Goal: Transaction & Acquisition: Book appointment/travel/reservation

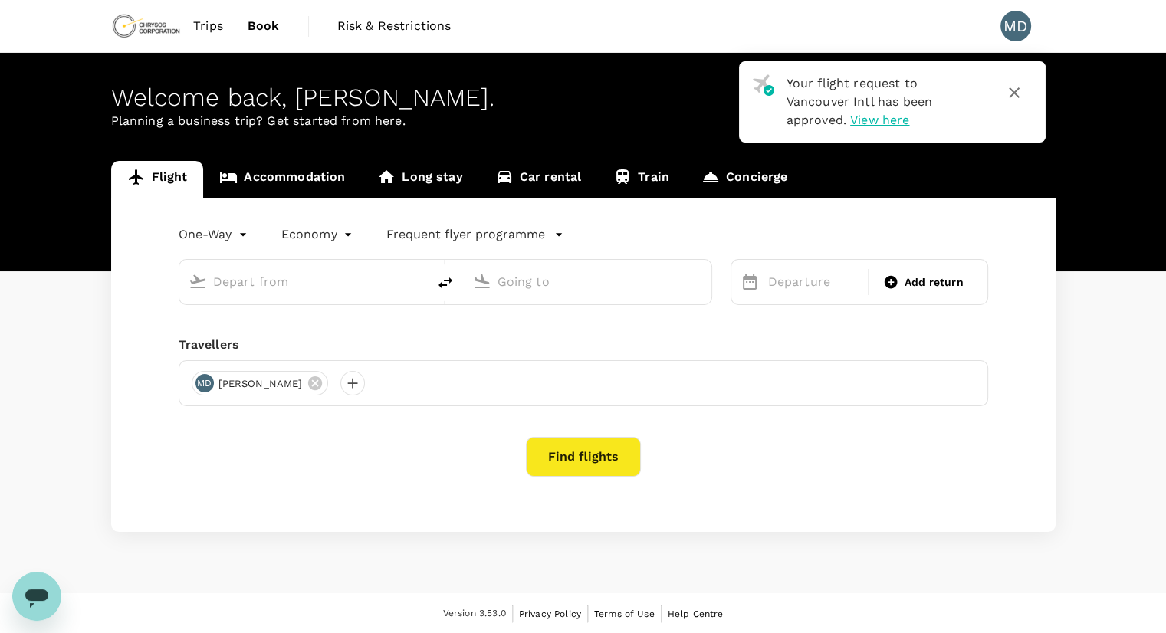
type input "roundtrip"
type input "Vancouver Intl (YVR)"
type input "Reno-Tahoe Intl (RNO)"
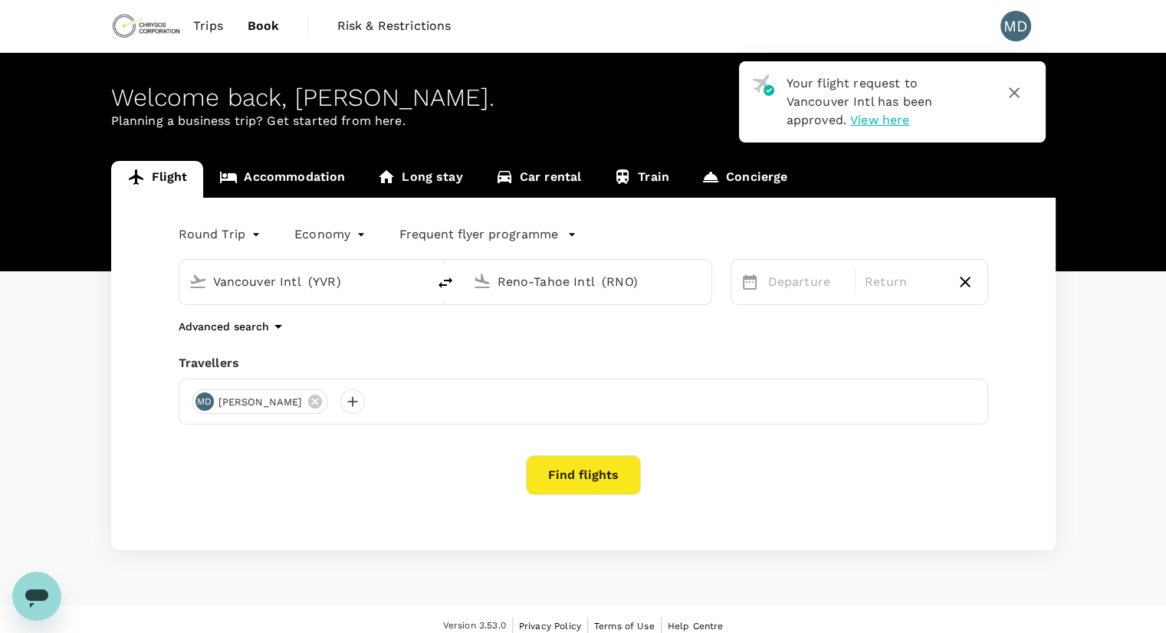
click at [909, 113] on span "View here" at bounding box center [879, 120] width 59 height 15
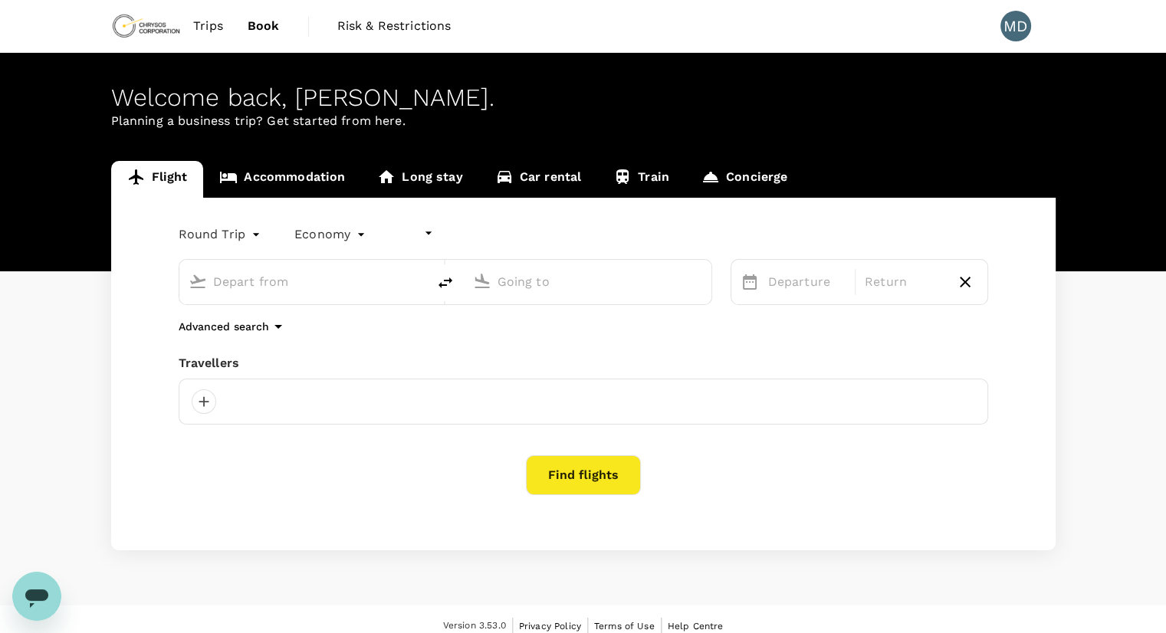
type input "undefined, undefined (any)"
type input "Vancouver Intl (YVR)"
type input "Reno-Tahoe Intl (RNO)"
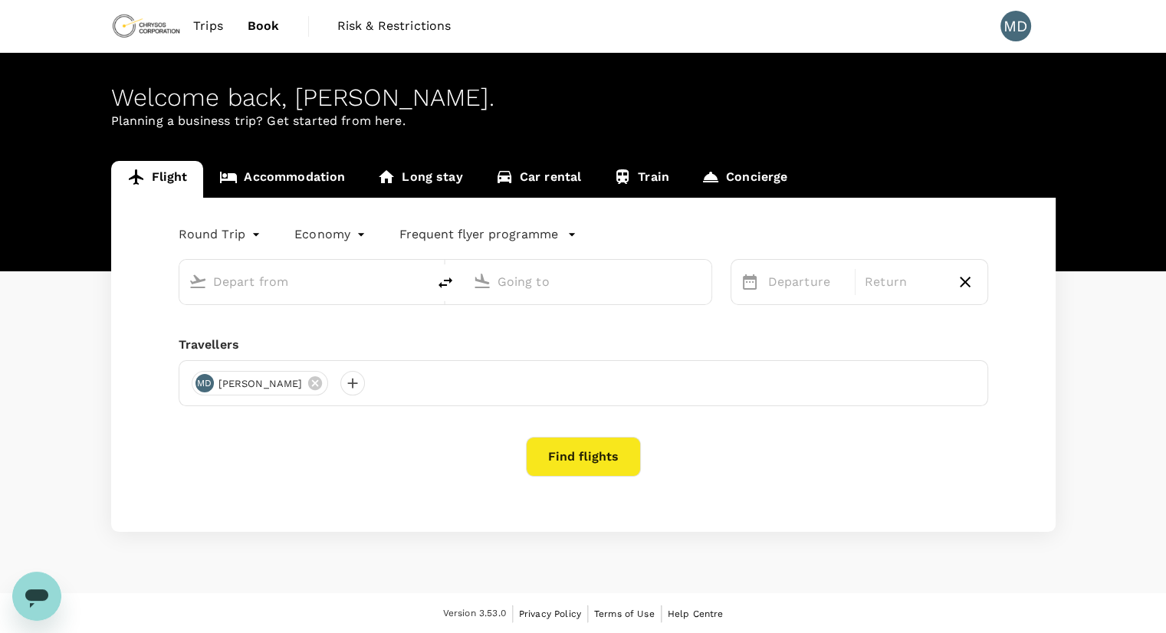
type input "Vancouver Intl (YVR)"
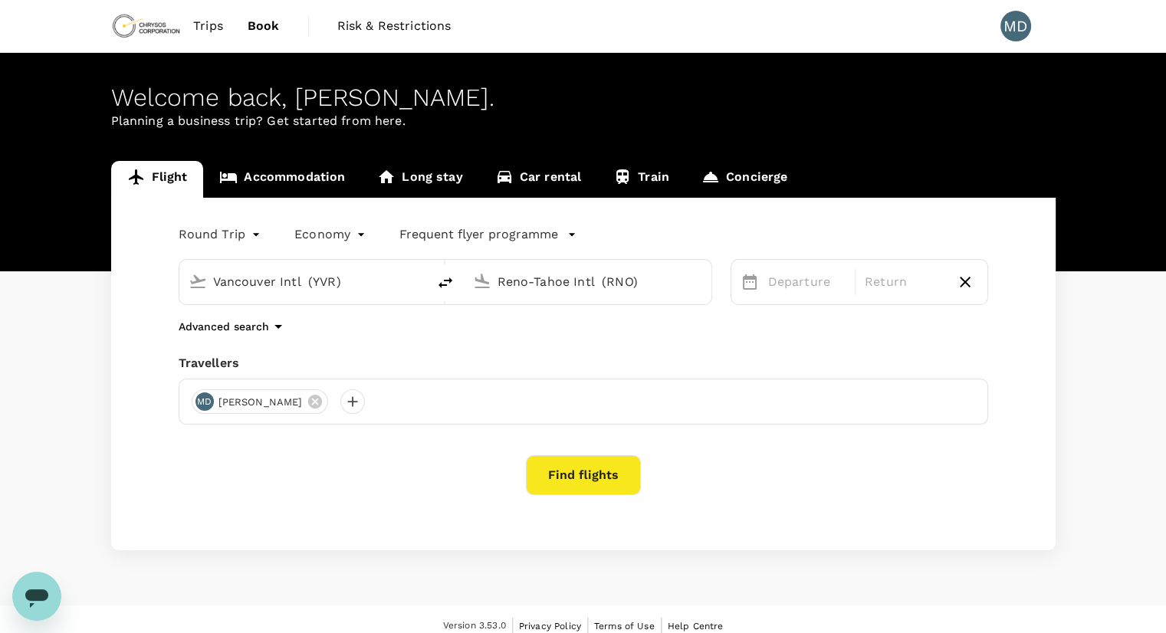
click at [535, 289] on input "Reno-Tahoe Intl (RNO)" at bounding box center [589, 282] width 182 height 24
click at [559, 350] on div "Montréal-[PERSON_NAME] Intl [PERSON_NAME]" at bounding box center [600, 342] width 328 height 24
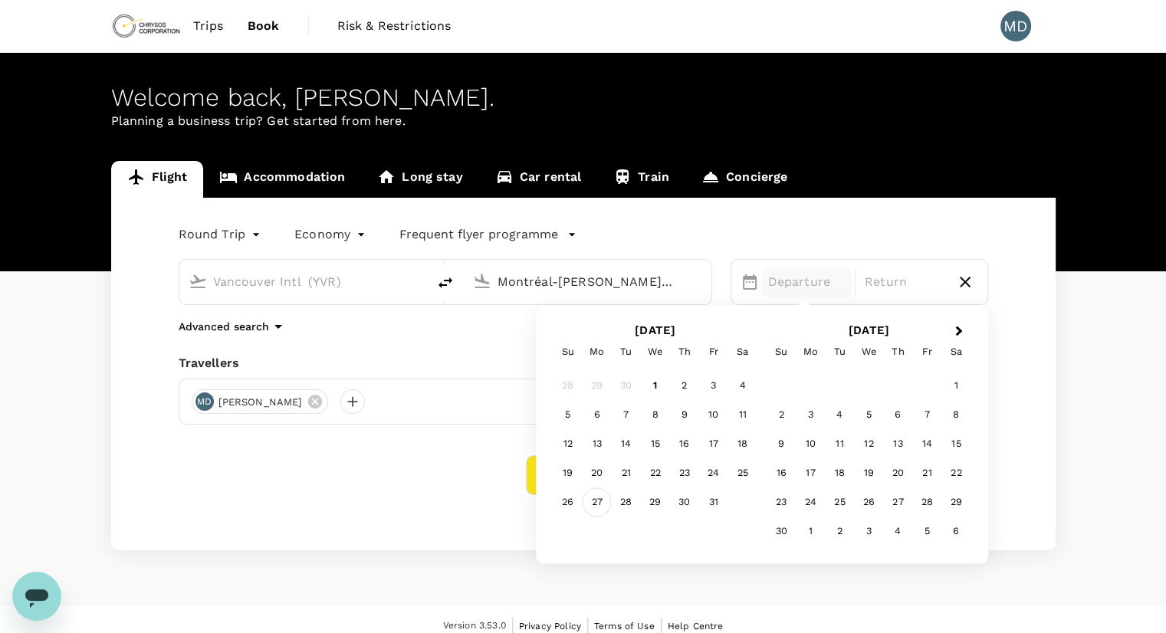
type input "Montréal-[PERSON_NAME] Intl (YUL)"
click at [601, 505] on div "27" at bounding box center [597, 502] width 29 height 29
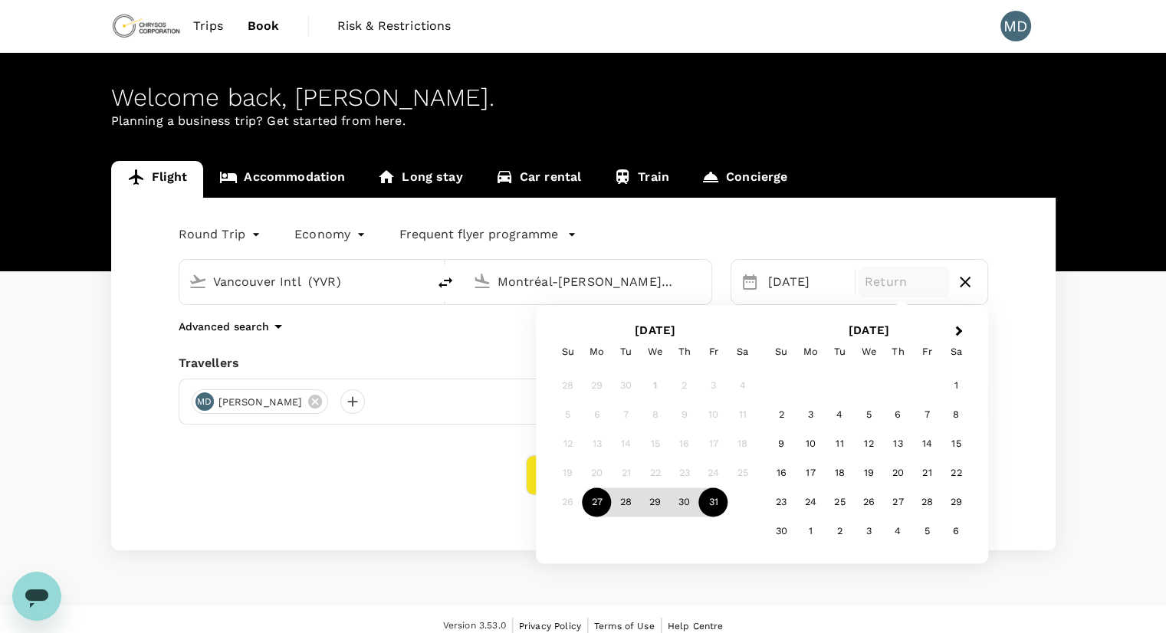
click at [709, 499] on div "31" at bounding box center [713, 502] width 29 height 29
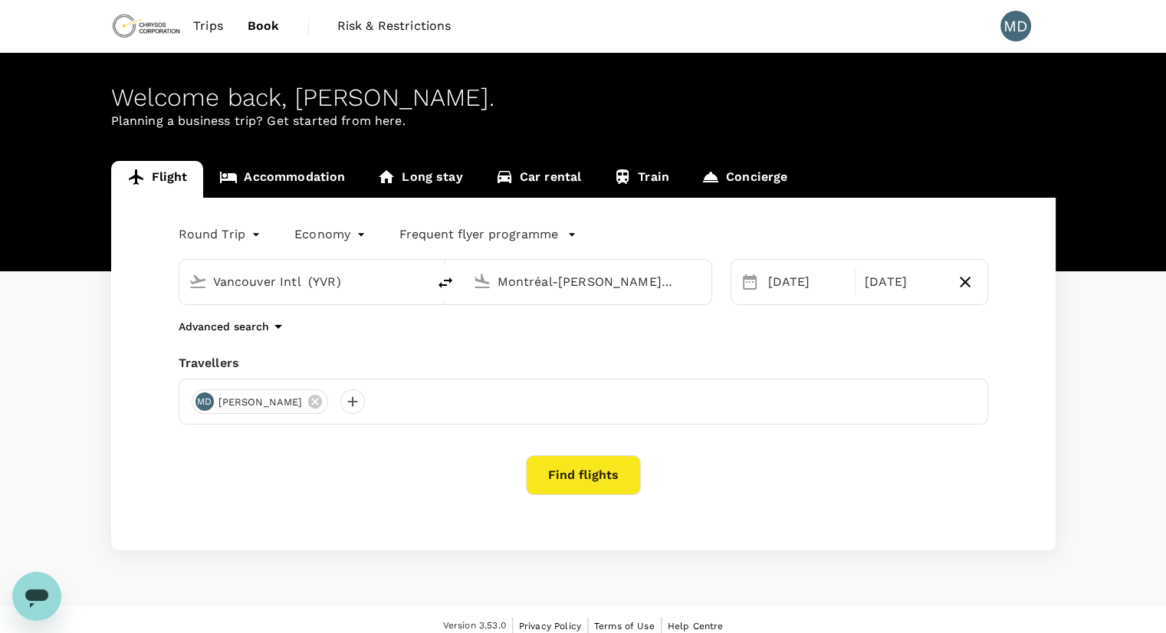
click at [588, 458] on button "Find flights" at bounding box center [583, 475] width 115 height 40
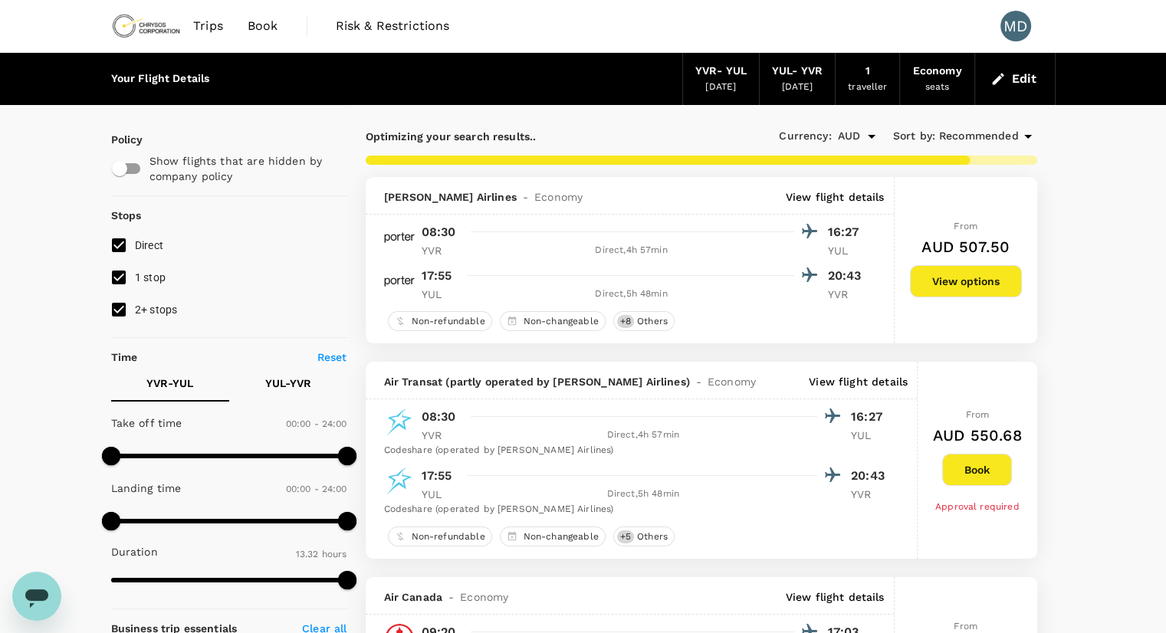
type input "886"
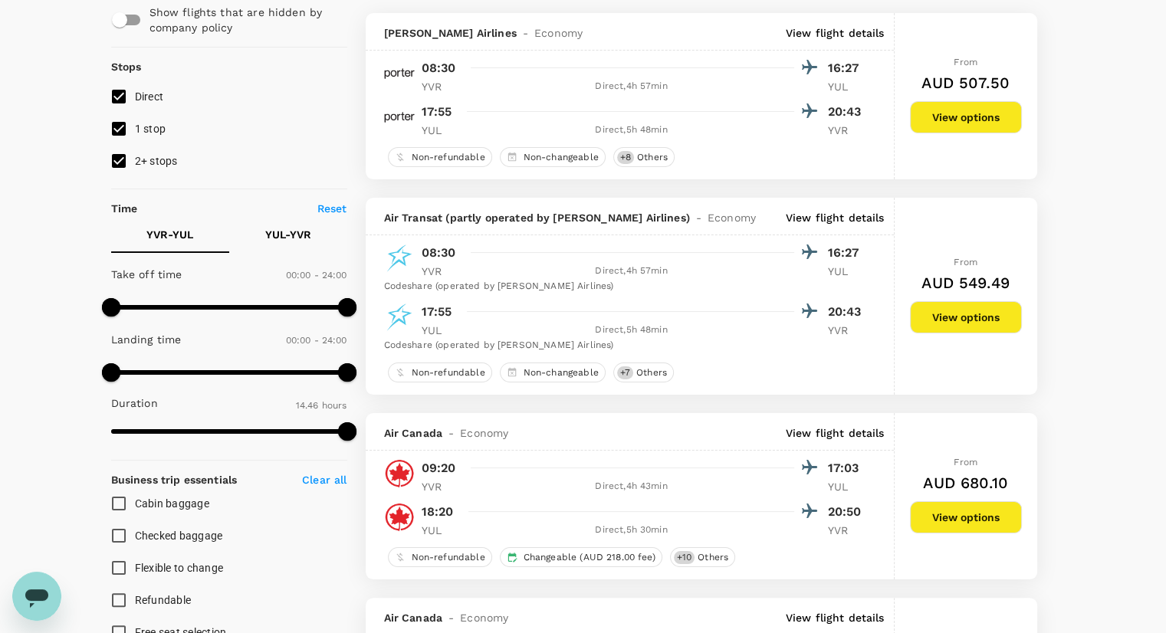
scroll to position [97, 0]
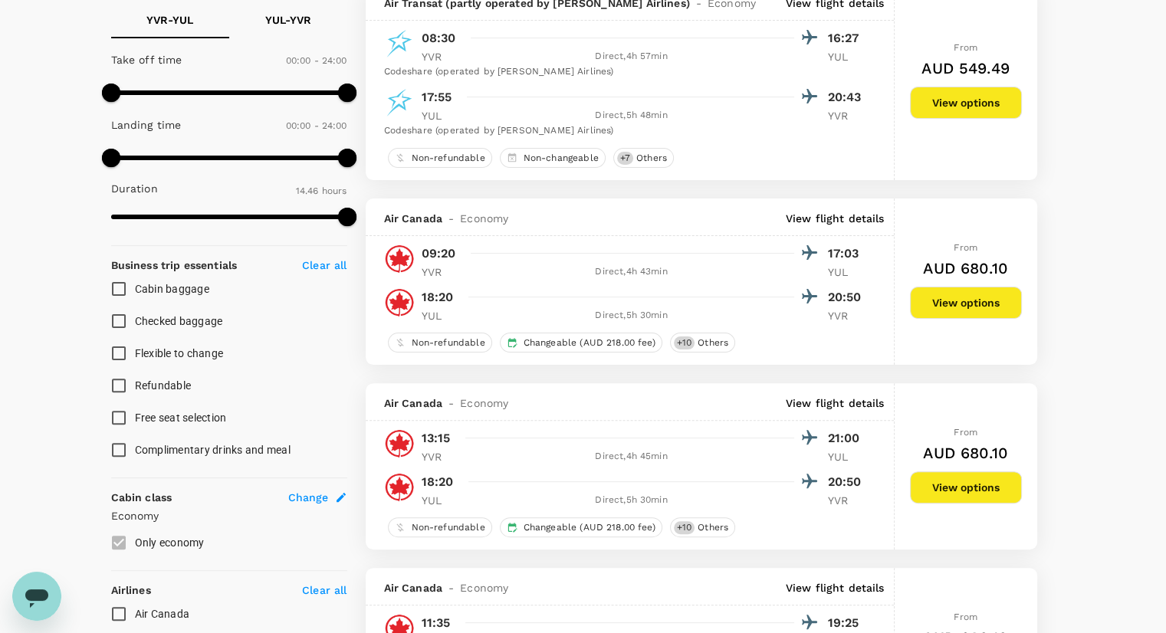
scroll to position [315, 0]
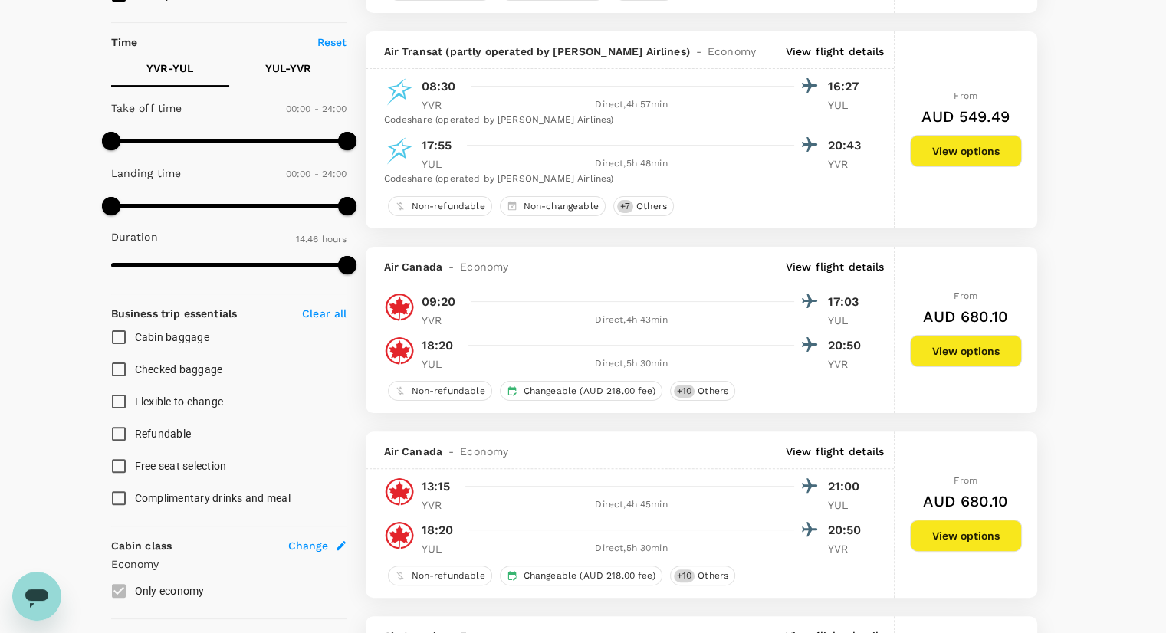
click at [588, 458] on div "Air Canada - Economy View flight details" at bounding box center [634, 451] width 501 height 15
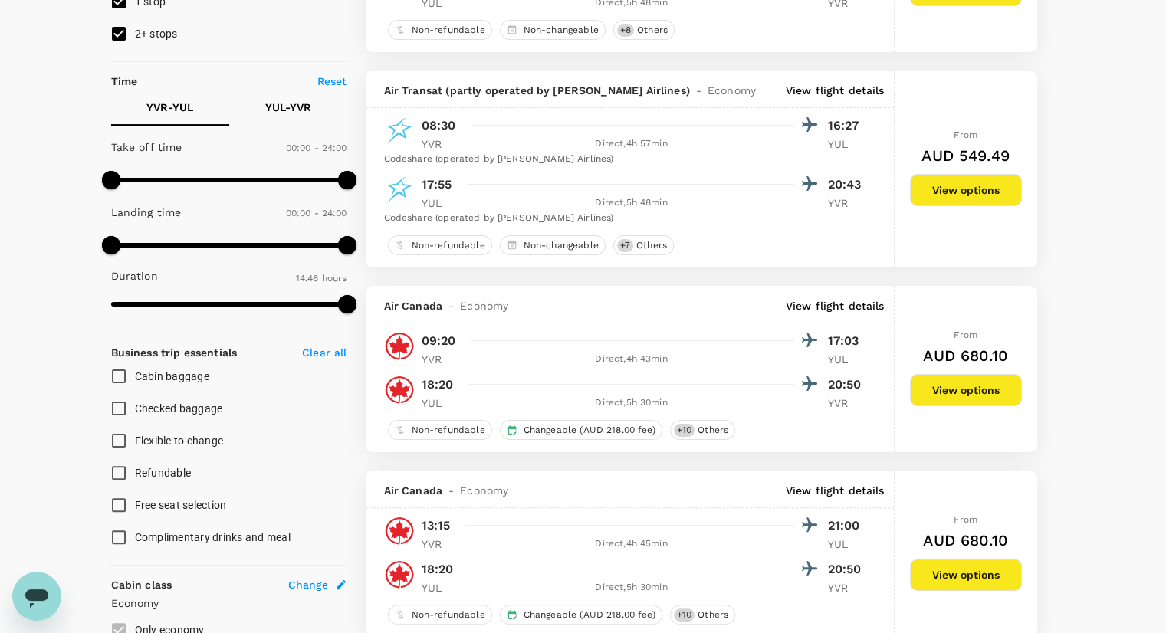
scroll to position [275, 0]
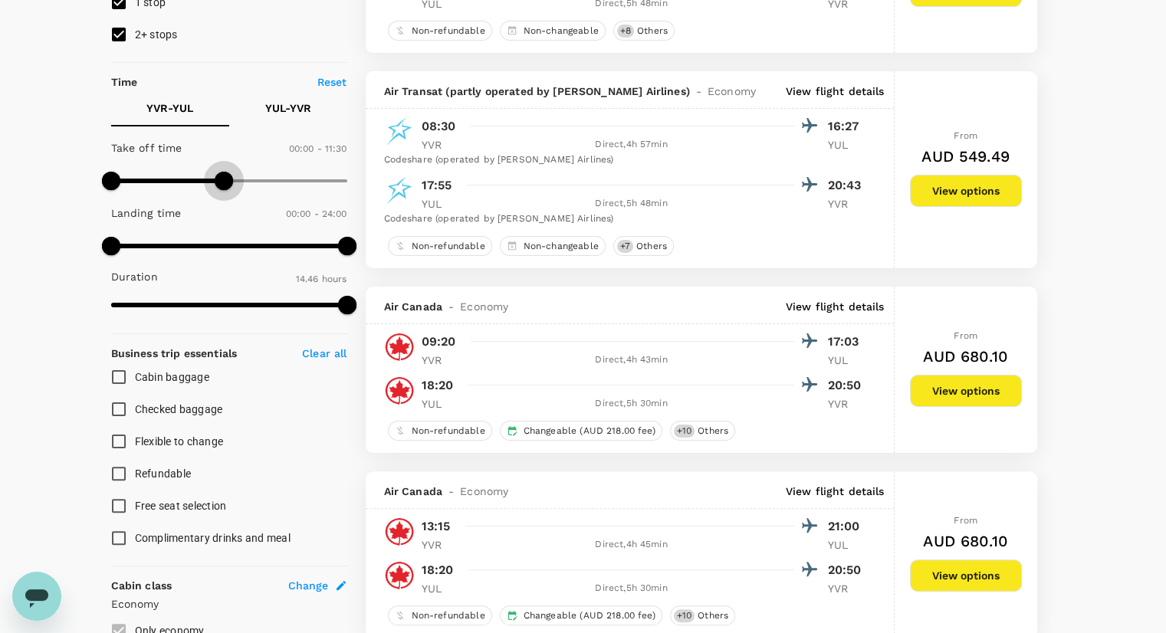
type input "720"
drag, startPoint x: 347, startPoint y: 179, endPoint x: 229, endPoint y: 175, distance: 118.9
click at [229, 175] on span at bounding box center [229, 181] width 18 height 18
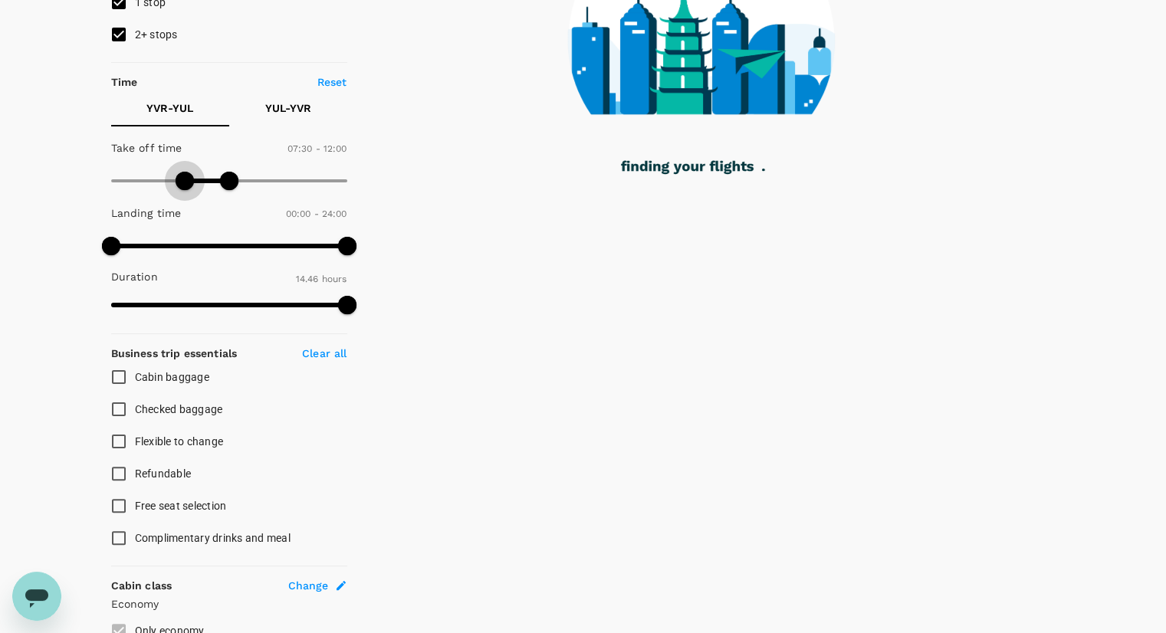
type input "480"
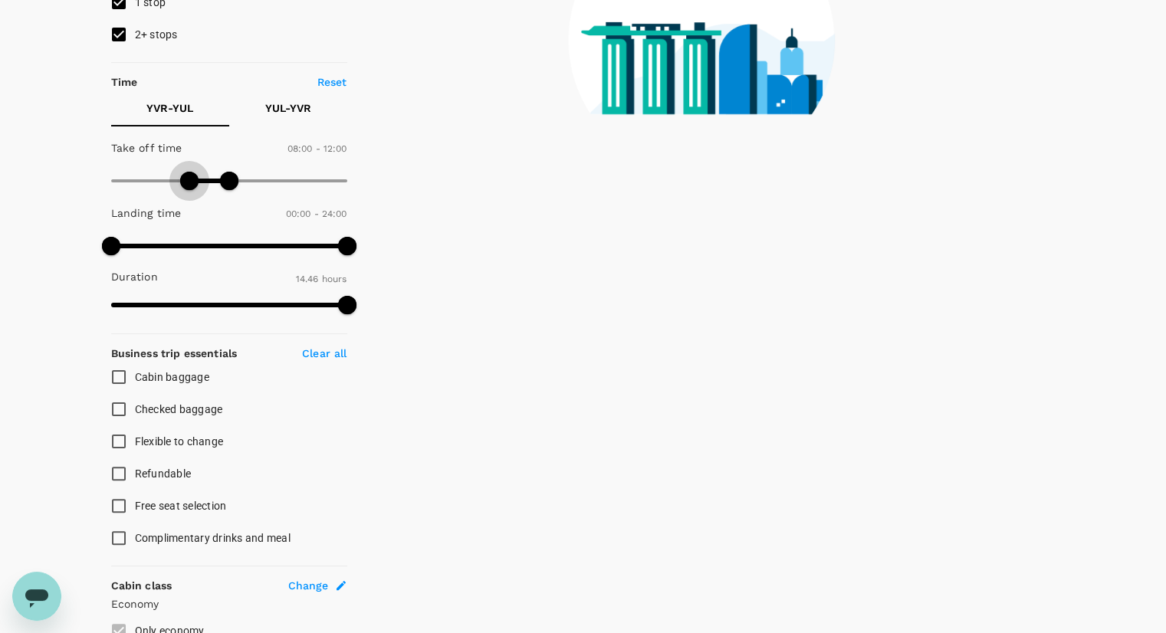
drag, startPoint x: 113, startPoint y: 188, endPoint x: 190, endPoint y: 190, distance: 77.5
click at [190, 190] on span at bounding box center [189, 181] width 18 height 18
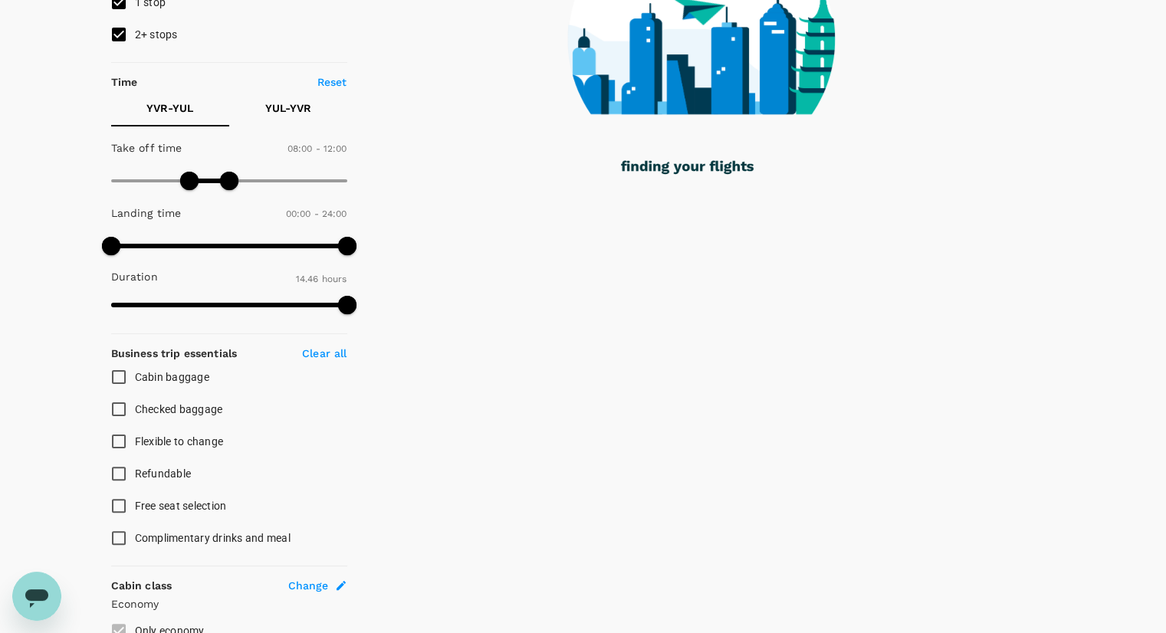
scroll to position [205, 0]
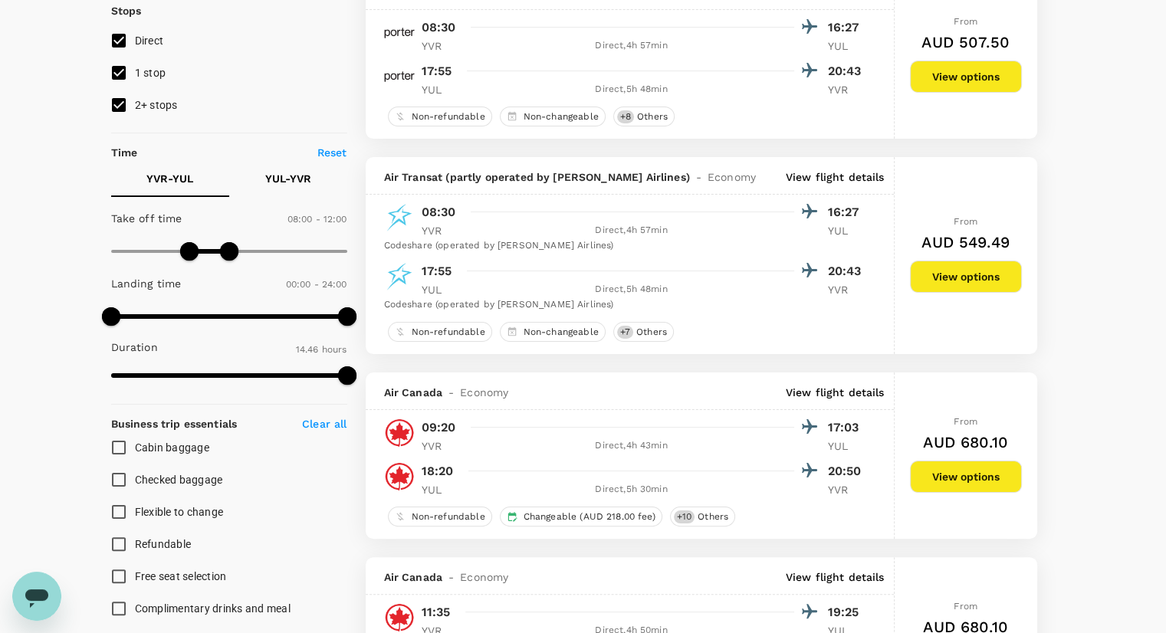
click at [296, 172] on p "YUL - YVR" at bounding box center [288, 178] width 46 height 15
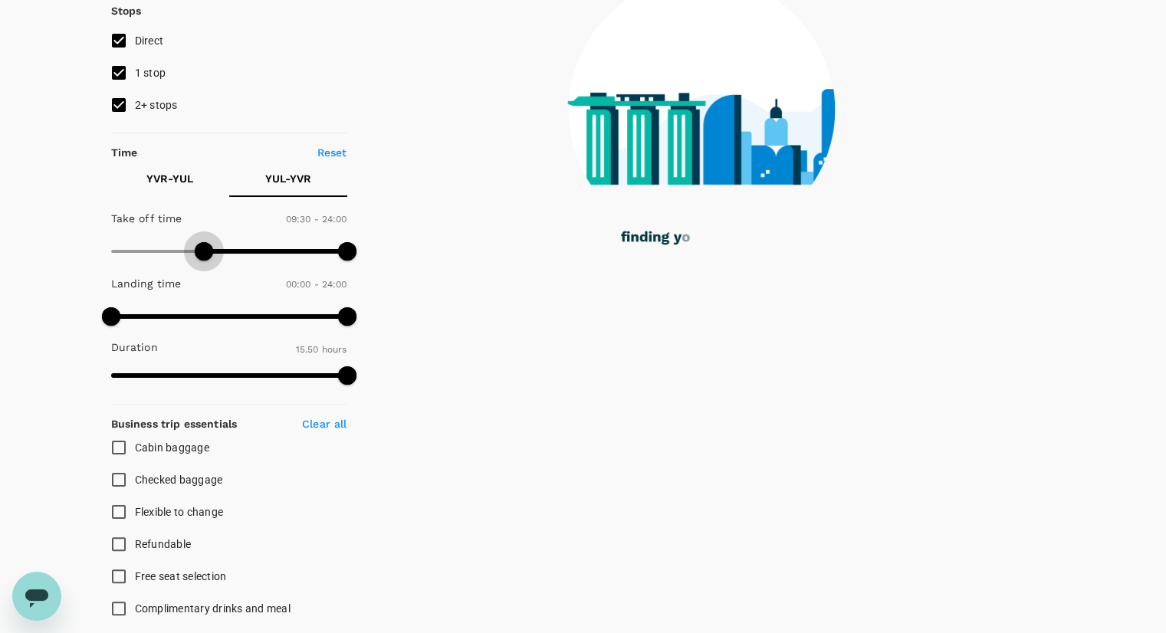
drag, startPoint x: 113, startPoint y: 249, endPoint x: 202, endPoint y: 258, distance: 89.3
click at [202, 258] on span at bounding box center [204, 251] width 18 height 18
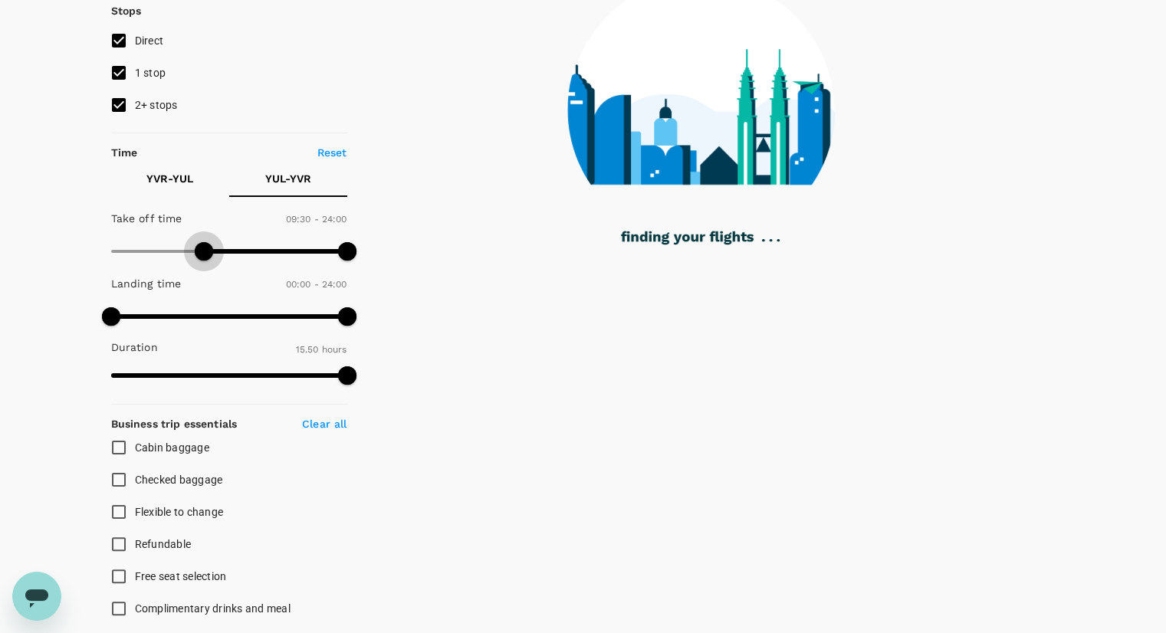
type input "540"
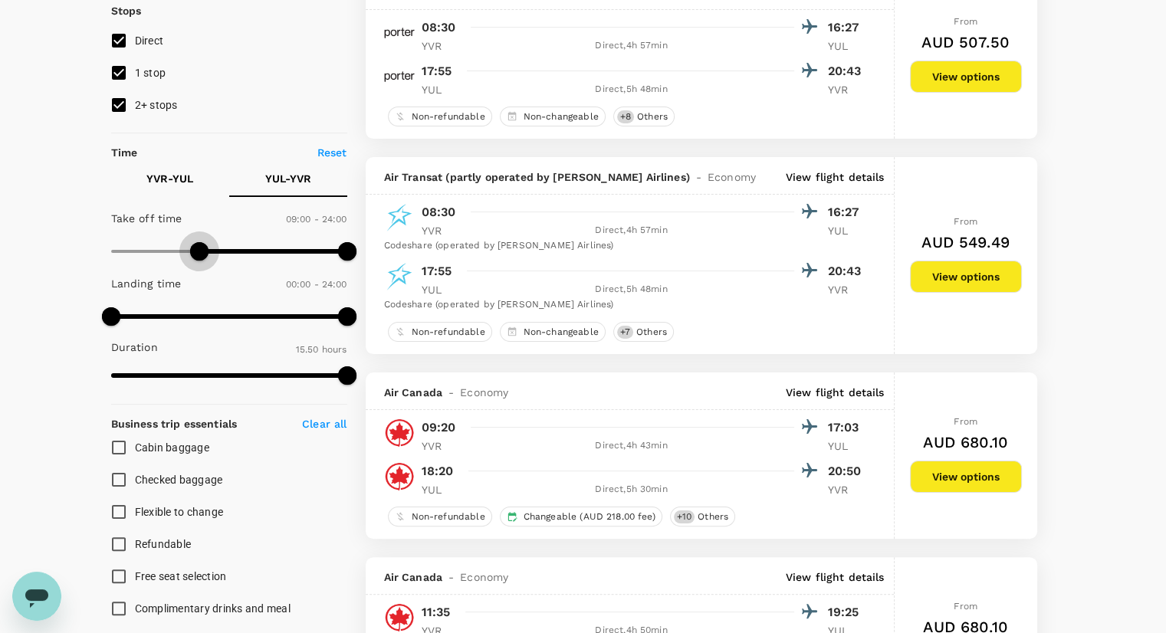
click at [200, 261] on span at bounding box center [199, 251] width 18 height 18
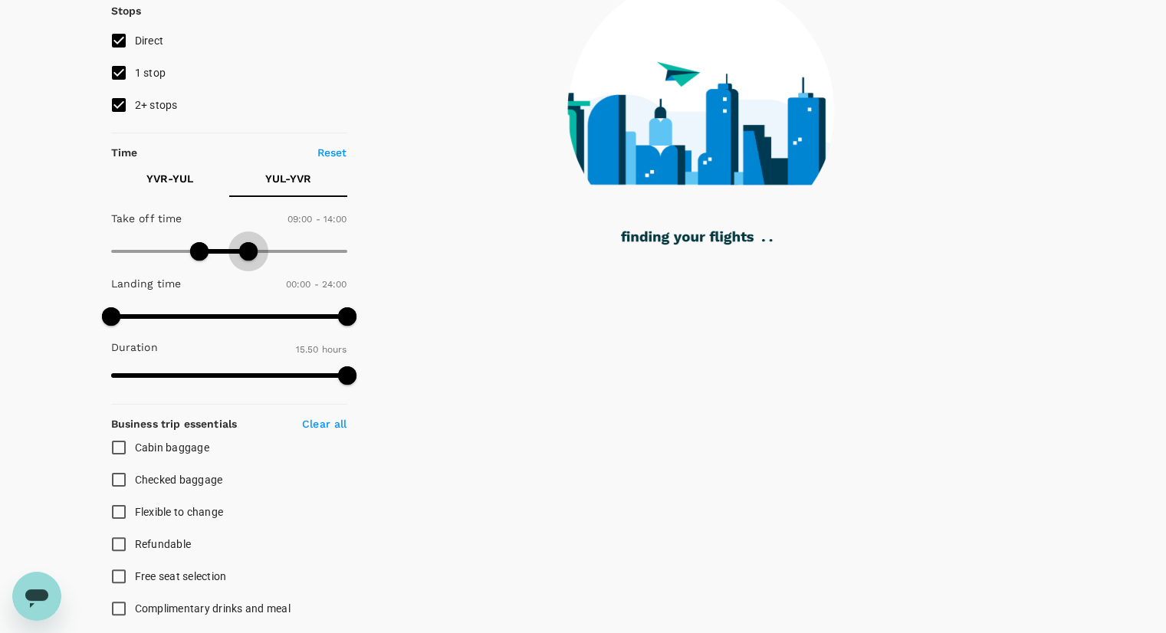
type input "810"
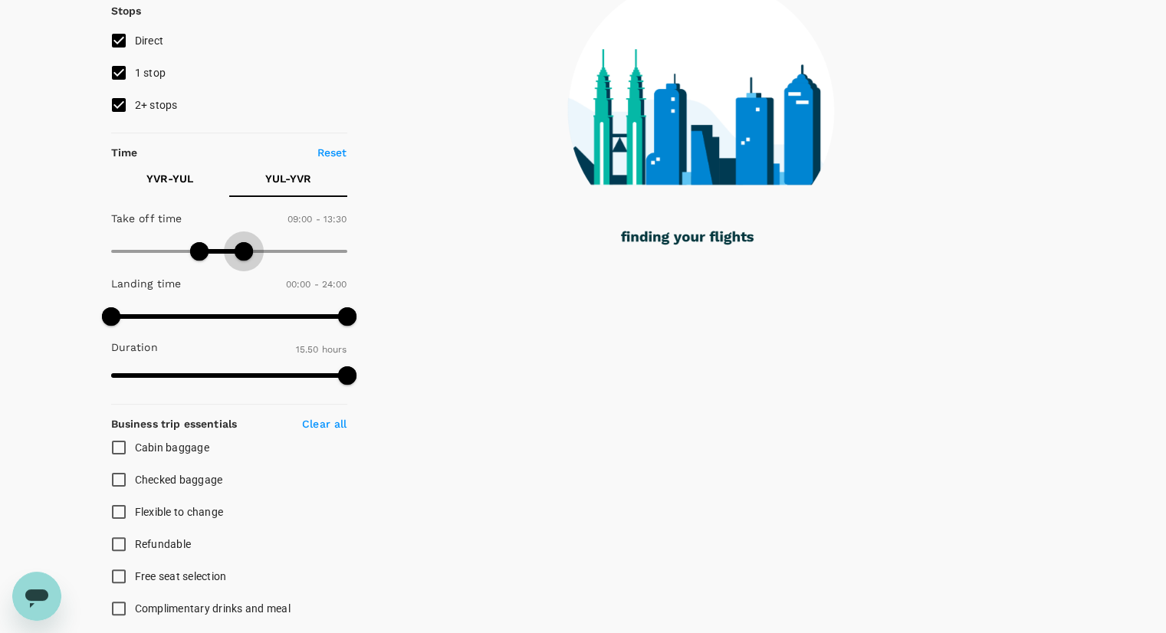
drag, startPoint x: 350, startPoint y: 241, endPoint x: 243, endPoint y: 245, distance: 106.7
click at [243, 245] on span at bounding box center [244, 251] width 18 height 18
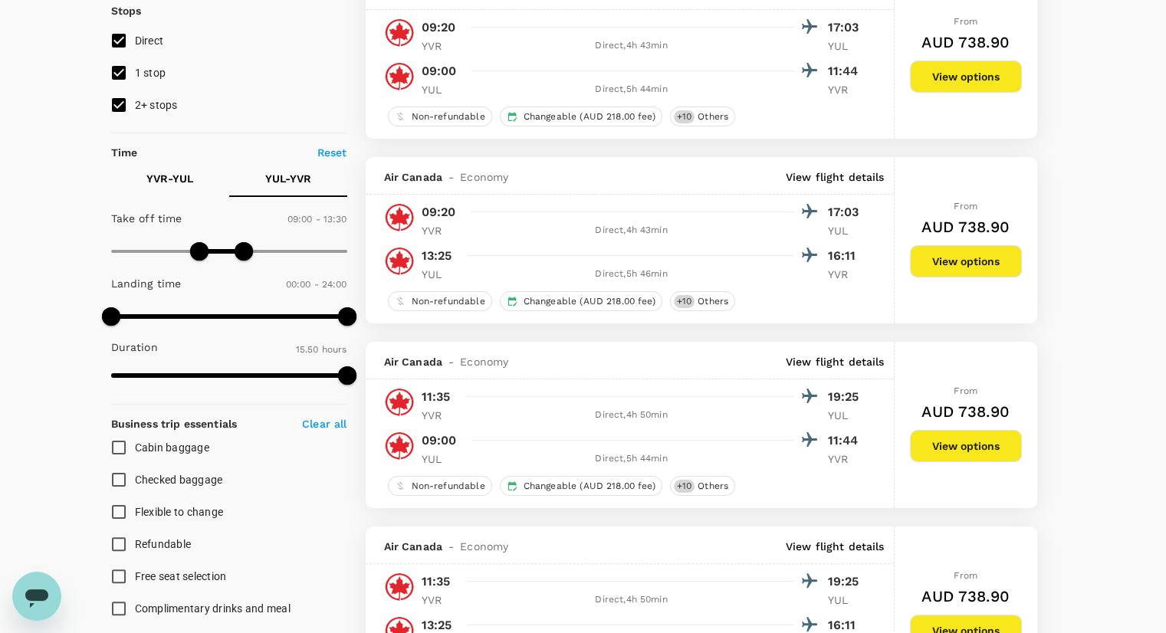
click at [163, 176] on p "YVR - YUL" at bounding box center [169, 178] width 47 height 15
click at [254, 173] on button "YUL - YVR" at bounding box center [288, 178] width 118 height 37
click at [176, 175] on p "YVR - YUL" at bounding box center [169, 178] width 47 height 15
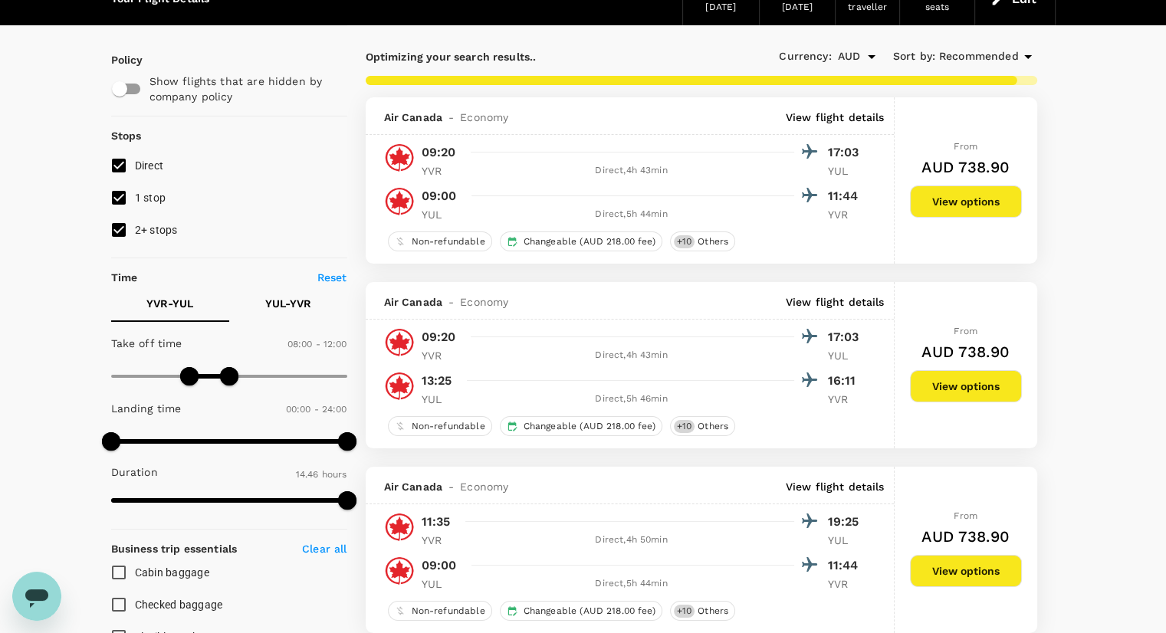
scroll to position [80, 0]
click at [301, 300] on p "YUL - YVR" at bounding box center [288, 303] width 46 height 15
click at [178, 296] on p "YVR - YUL" at bounding box center [169, 303] width 47 height 15
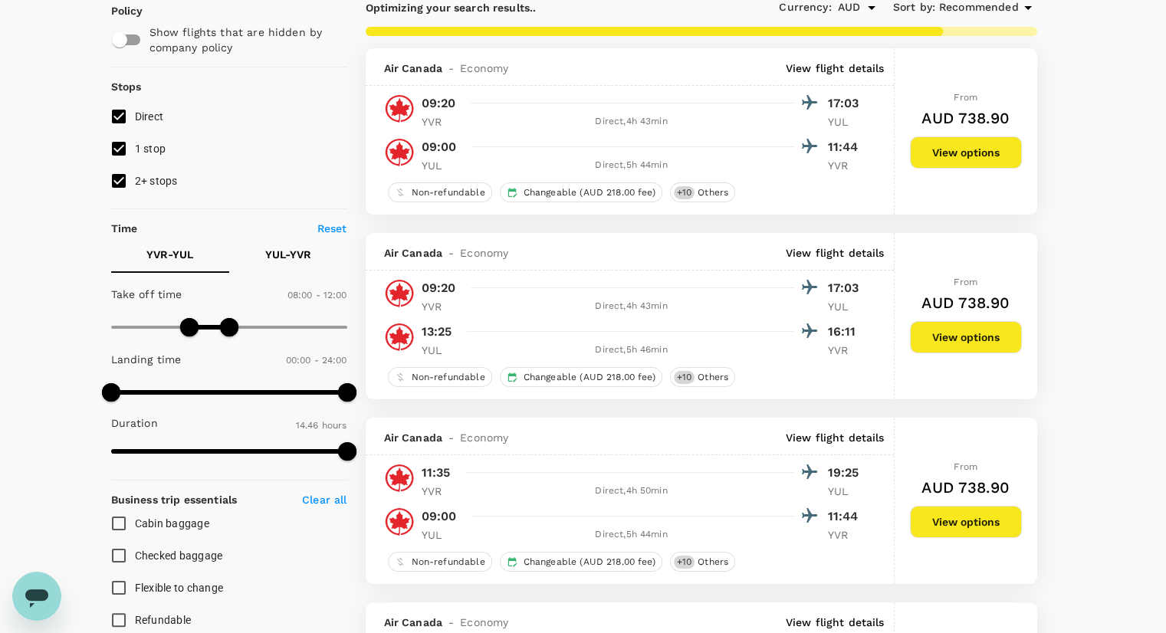
scroll to position [129, 0]
drag, startPoint x: 231, startPoint y: 320, endPoint x: 248, endPoint y: 321, distance: 17.7
click at [248, 321] on span at bounding box center [248, 327] width 18 height 18
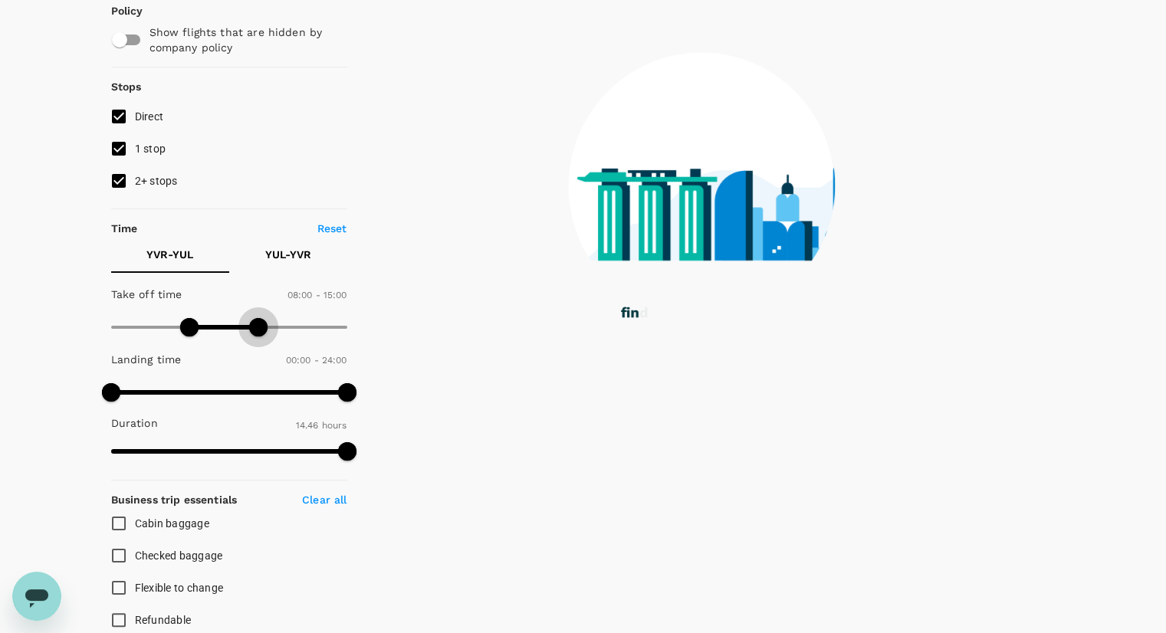
drag, startPoint x: 248, startPoint y: 321, endPoint x: 256, endPoint y: 321, distance: 7.7
click at [256, 321] on span at bounding box center [258, 327] width 18 height 18
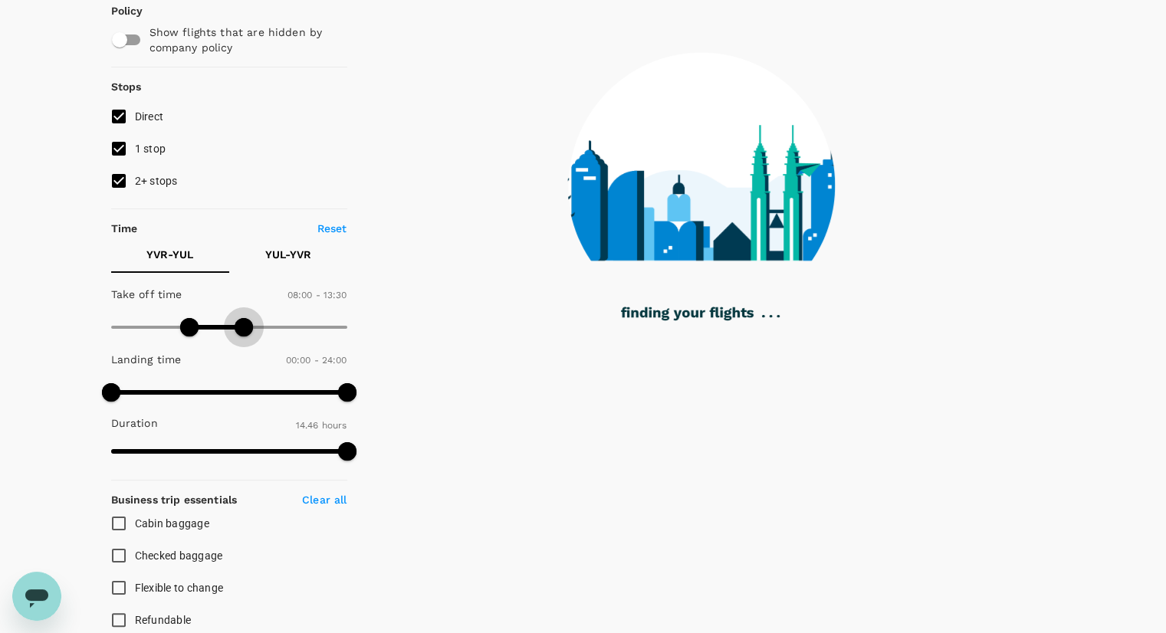
type input "840"
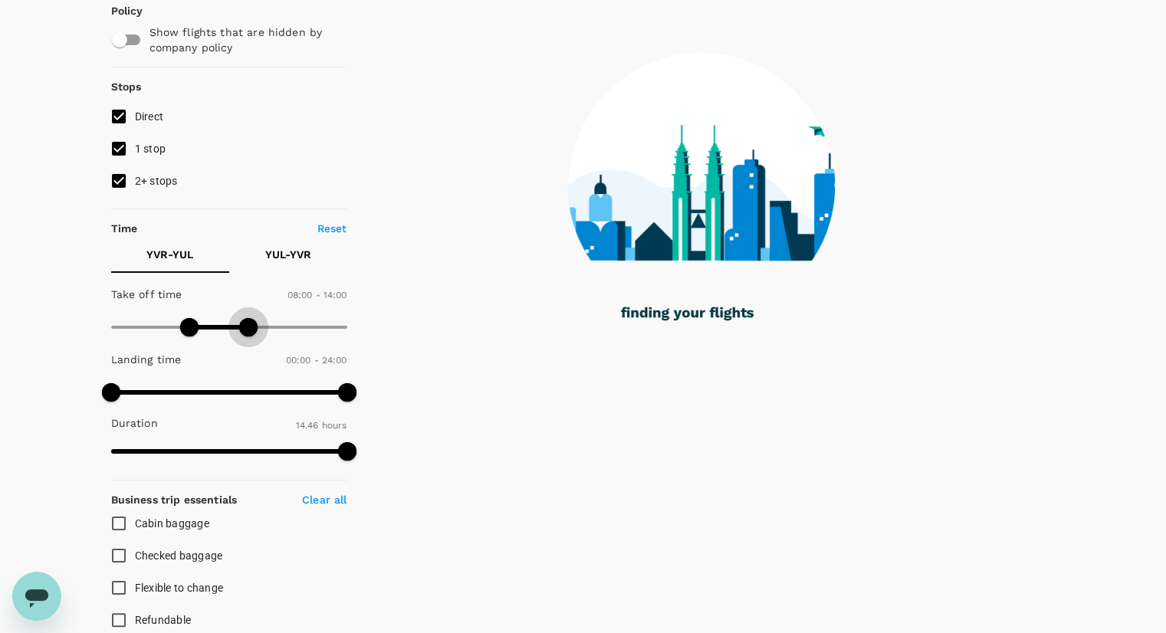
drag, startPoint x: 256, startPoint y: 321, endPoint x: 248, endPoint y: 325, distance: 8.6
click at [248, 325] on span at bounding box center [248, 327] width 18 height 18
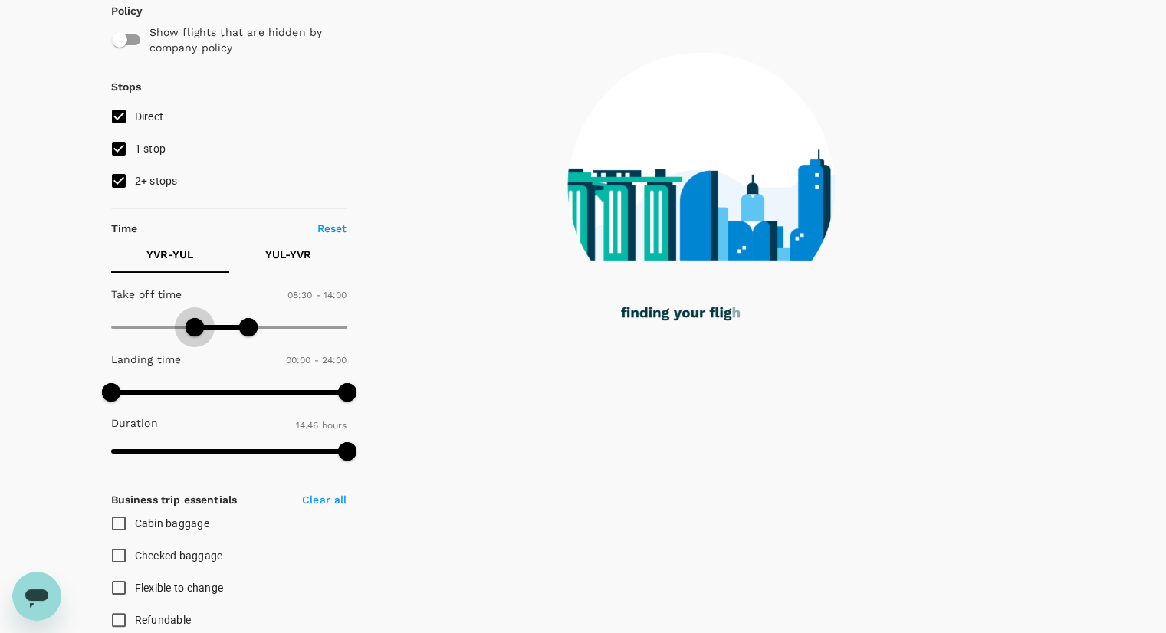
type input "540"
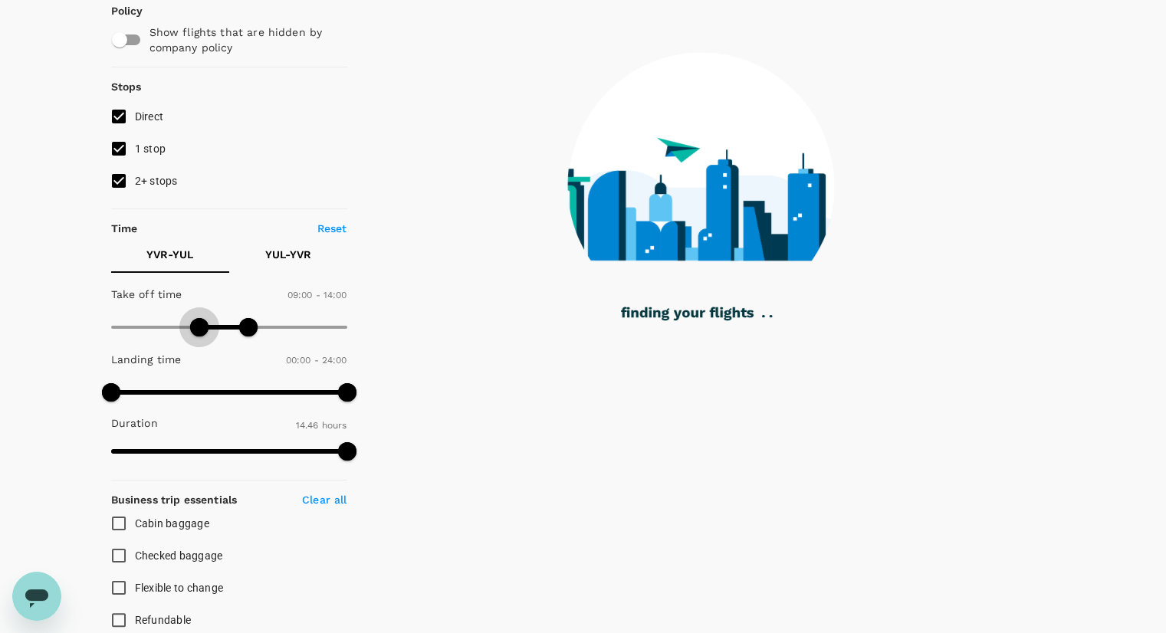
drag, startPoint x: 187, startPoint y: 323, endPoint x: 198, endPoint y: 326, distance: 11.2
click at [198, 326] on span at bounding box center [199, 327] width 18 height 18
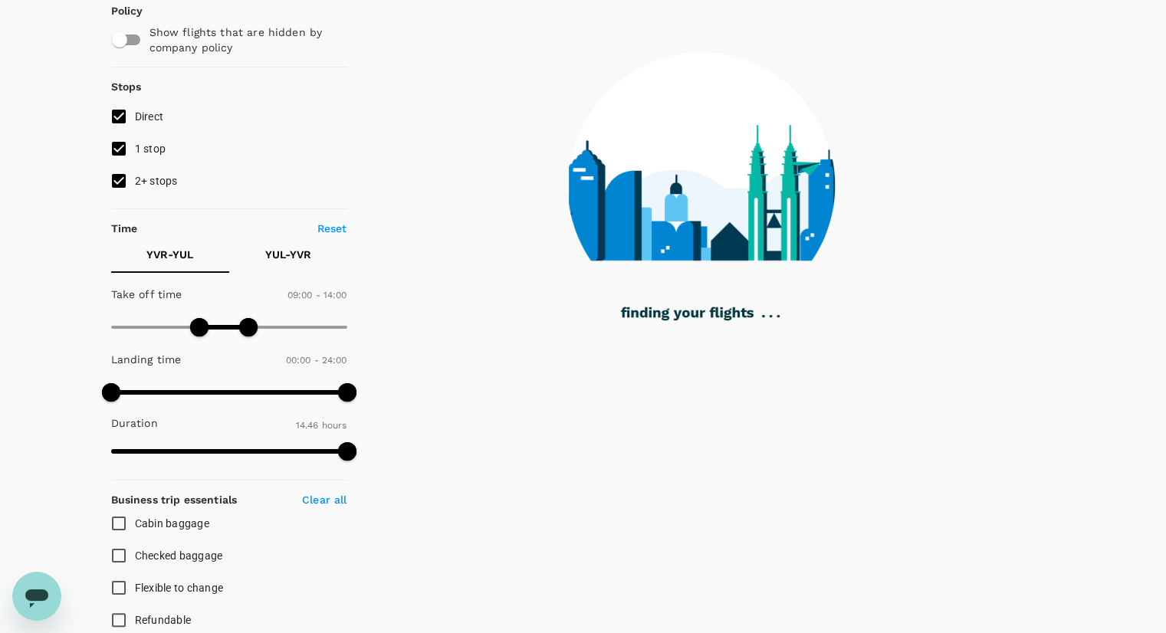
click at [297, 255] on p "YUL - YVR" at bounding box center [288, 254] width 46 height 15
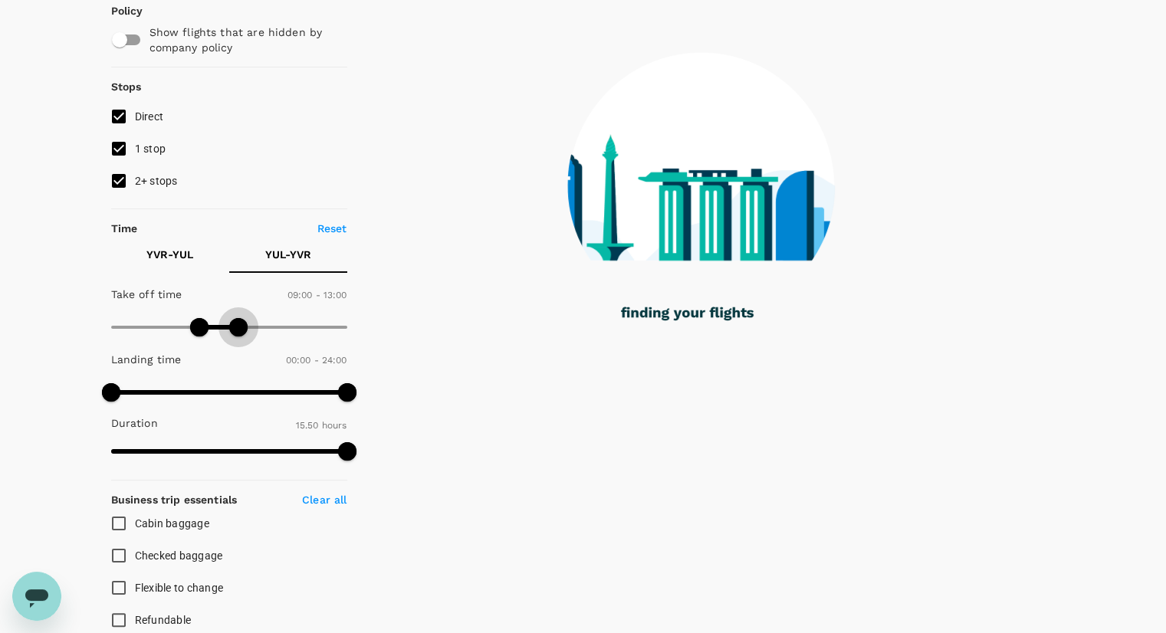
type input "810"
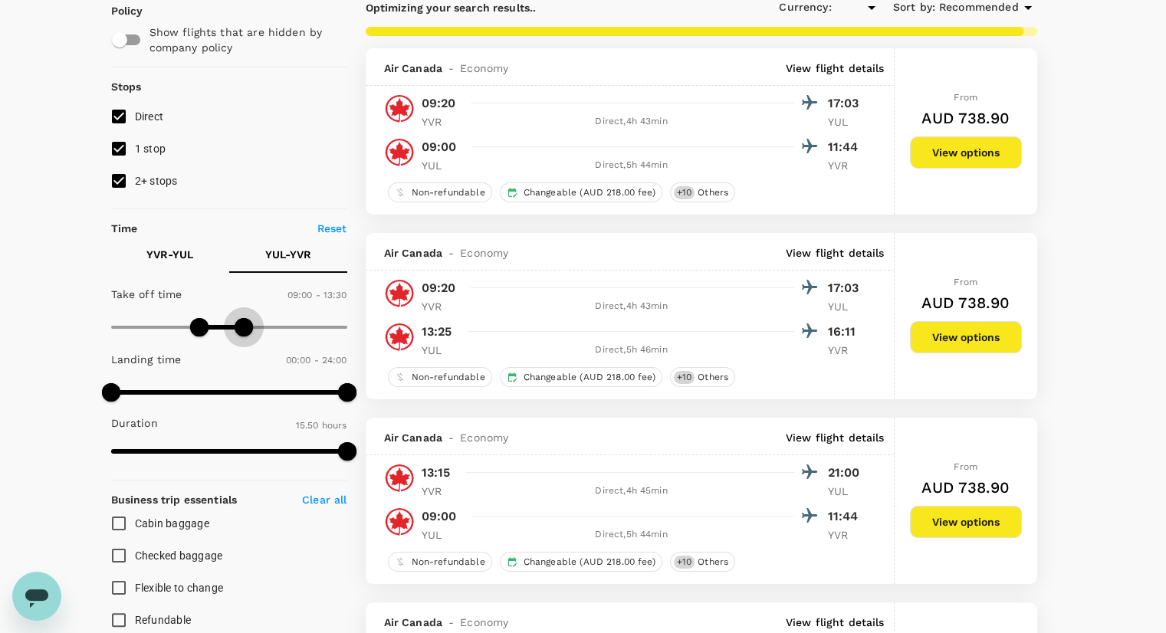
type input "AUD"
type input "840"
drag, startPoint x: 240, startPoint y: 319, endPoint x: 248, endPoint y: 321, distance: 7.8
click at [248, 321] on span at bounding box center [248, 327] width 18 height 18
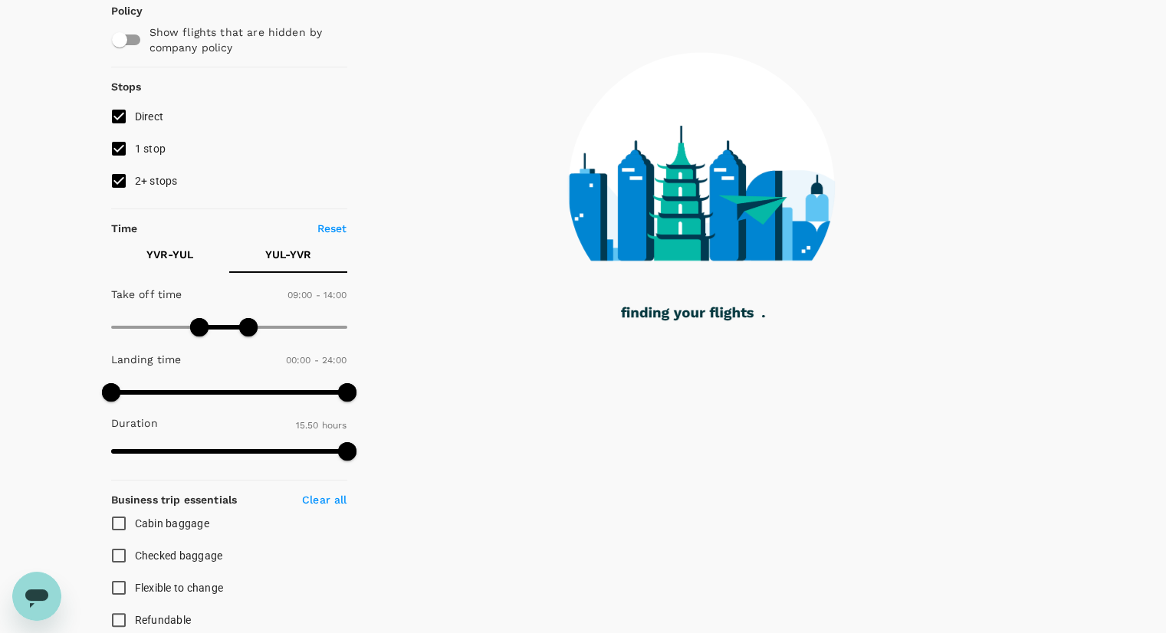
click at [173, 249] on p "YVR - YUL" at bounding box center [169, 254] width 47 height 15
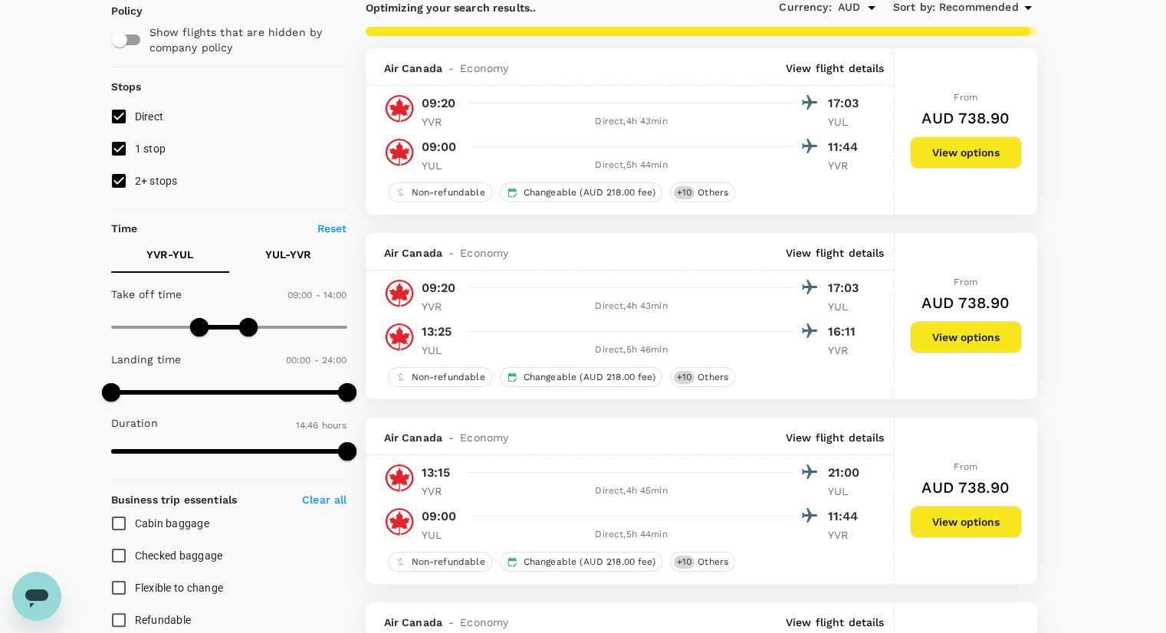
click at [301, 263] on button "YUL - YVR" at bounding box center [288, 254] width 118 height 37
click at [196, 259] on button "YVR - YUL" at bounding box center [170, 254] width 118 height 37
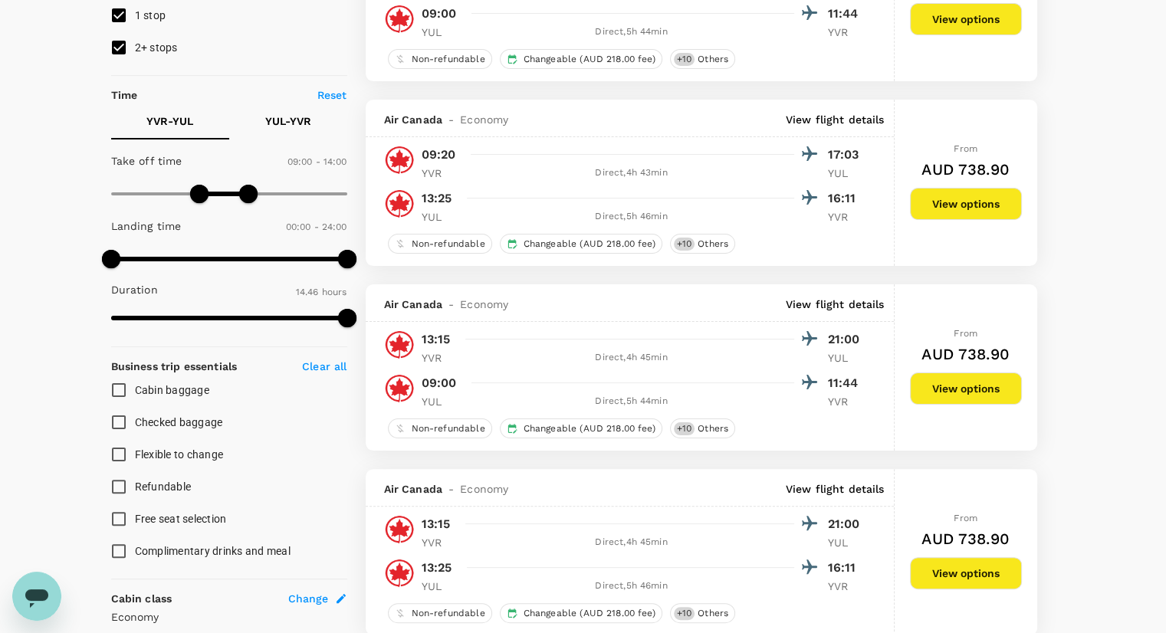
scroll to position [264, 0]
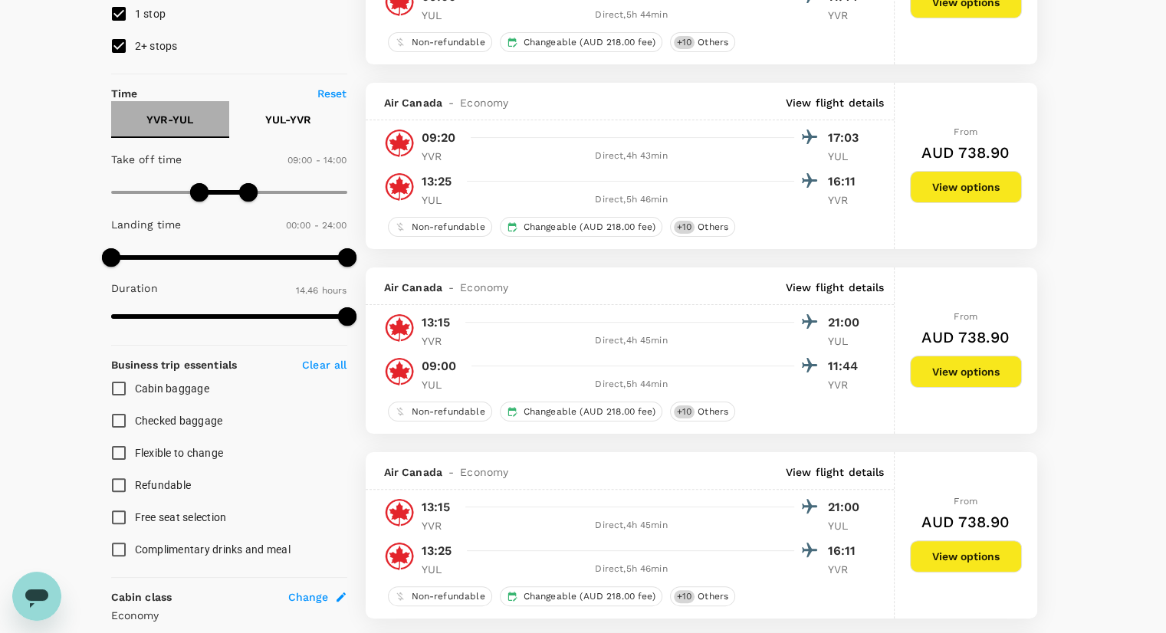
click at [177, 110] on button "YVR - YUL" at bounding box center [170, 119] width 118 height 37
click at [292, 117] on p "YUL - YVR" at bounding box center [288, 119] width 46 height 15
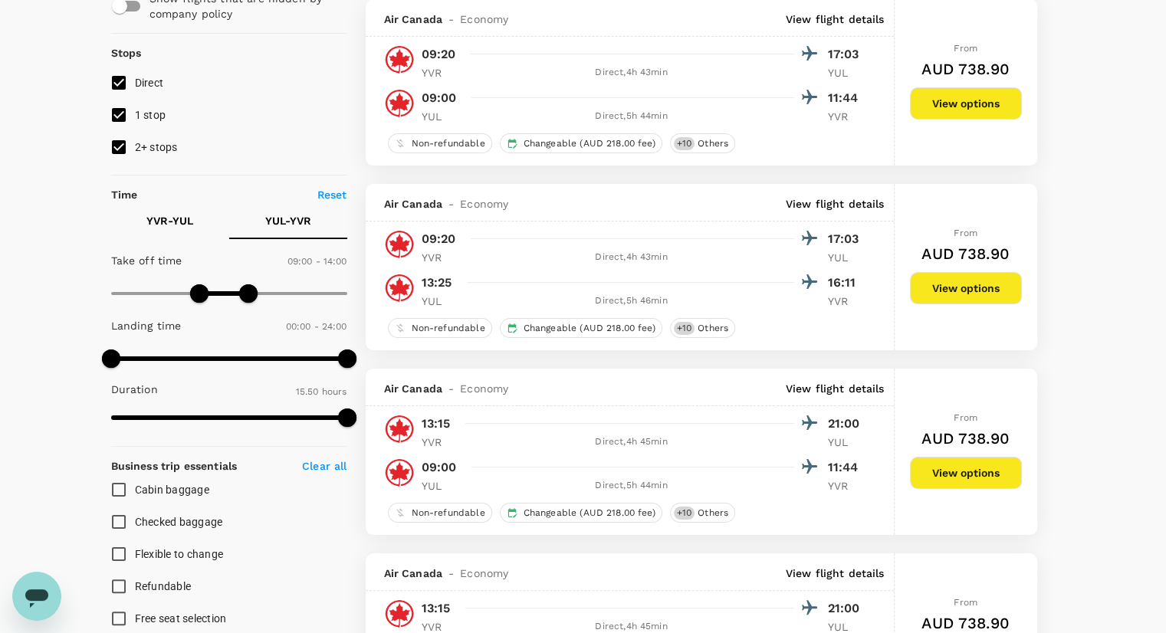
scroll to position [163, 0]
click at [113, 110] on input "1 stop" at bounding box center [119, 115] width 32 height 32
checkbox input "false"
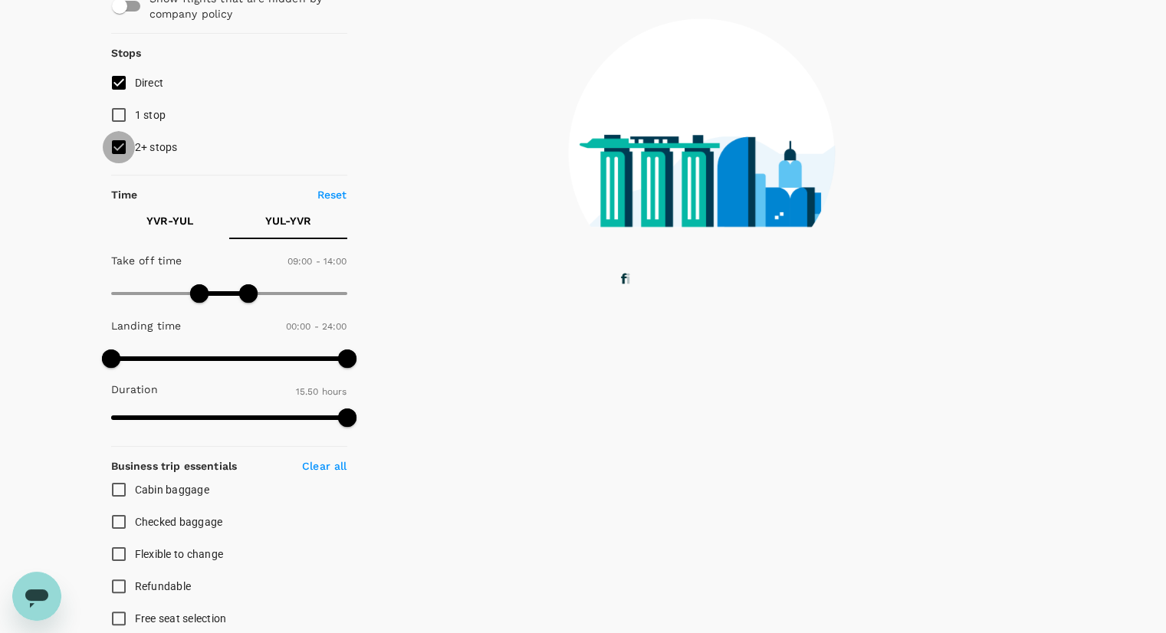
click at [115, 151] on input "2+ stops" at bounding box center [119, 147] width 32 height 32
checkbox input "false"
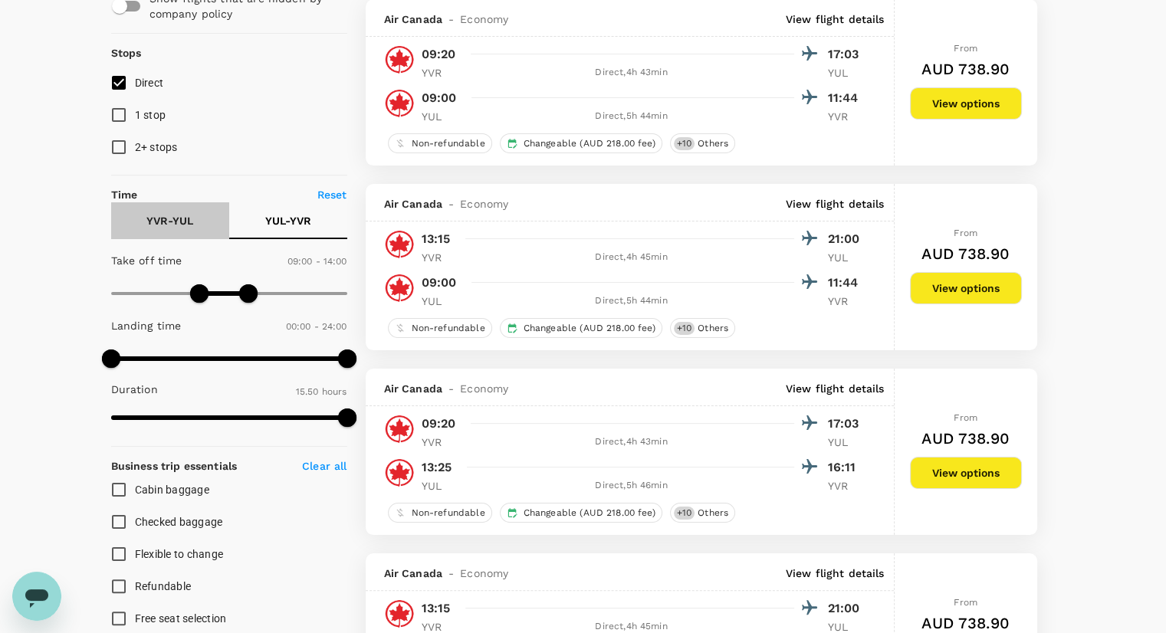
click at [181, 209] on button "YVR - YUL" at bounding box center [170, 220] width 118 height 37
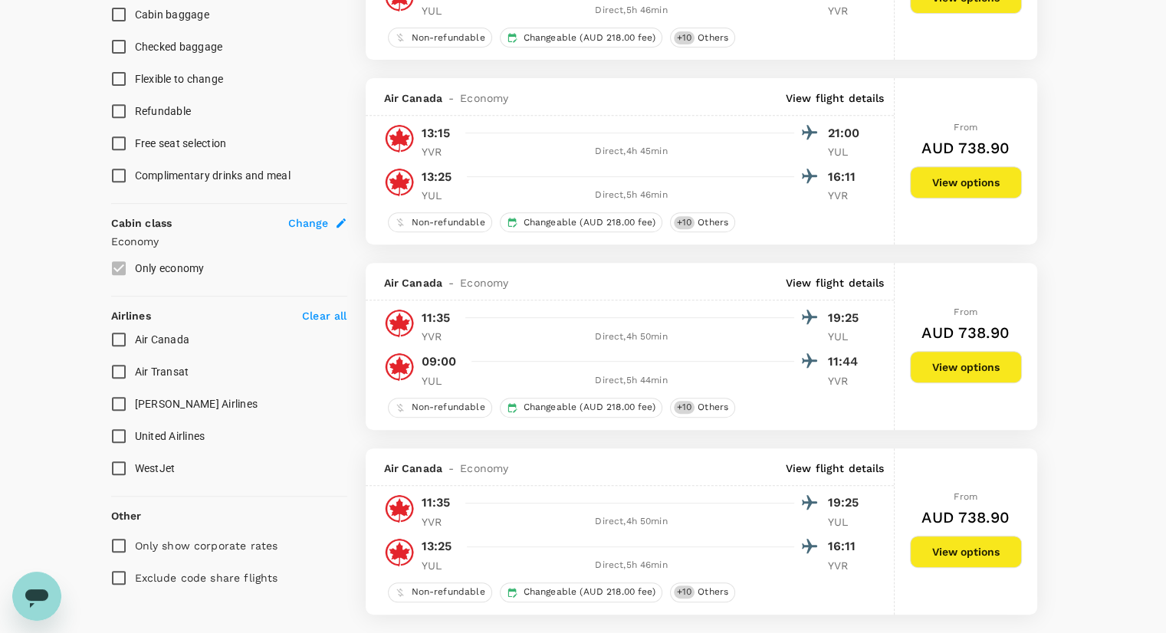
scroll to position [933, 0]
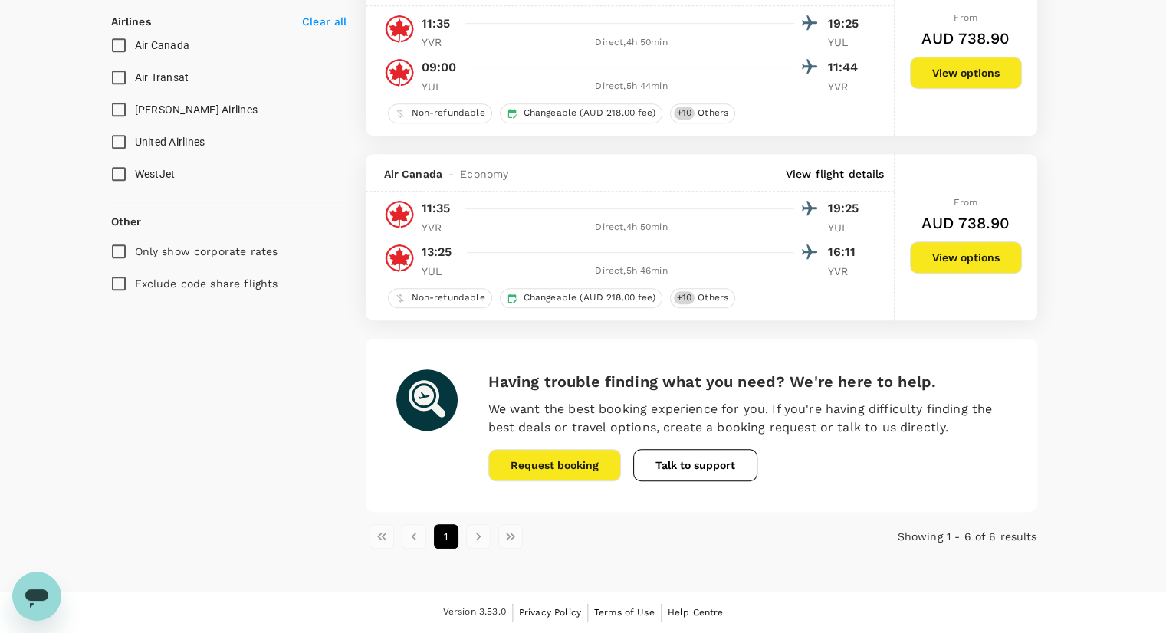
click at [477, 538] on li "pagination navigation" at bounding box center [478, 536] width 32 height 25
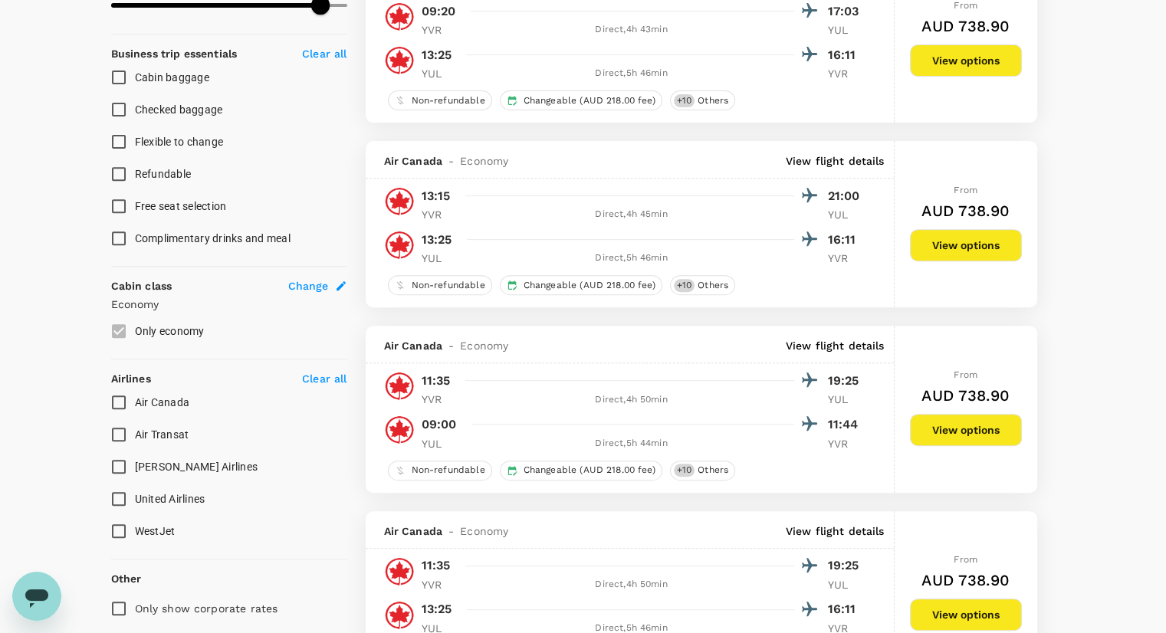
scroll to position [623, 0]
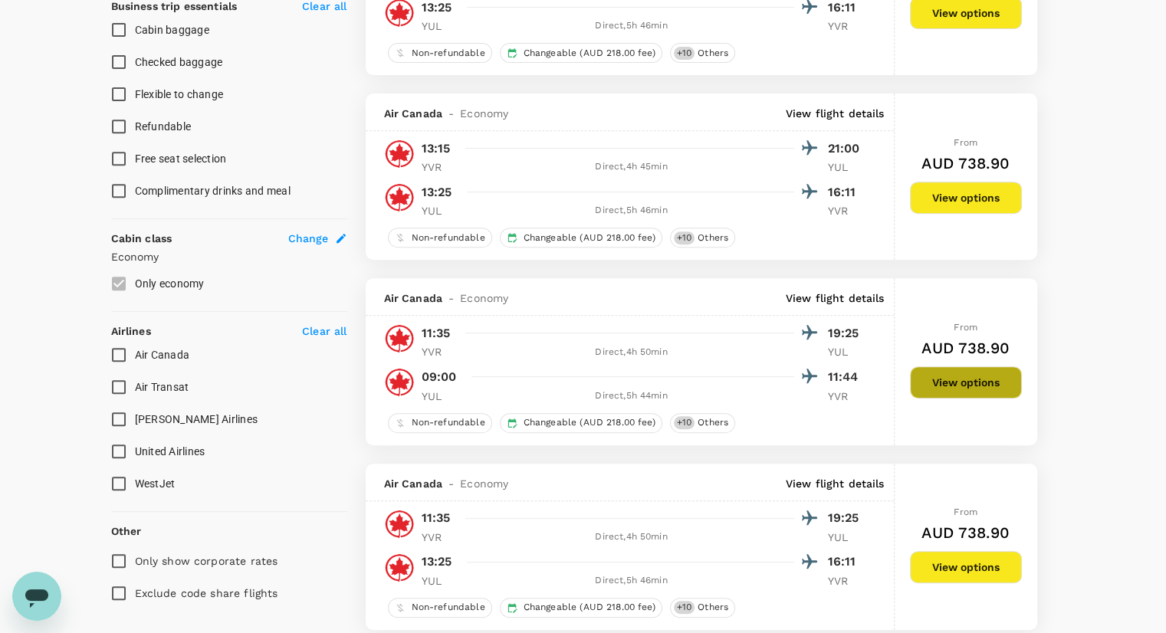
click at [968, 381] on button "View options" at bounding box center [966, 383] width 112 height 32
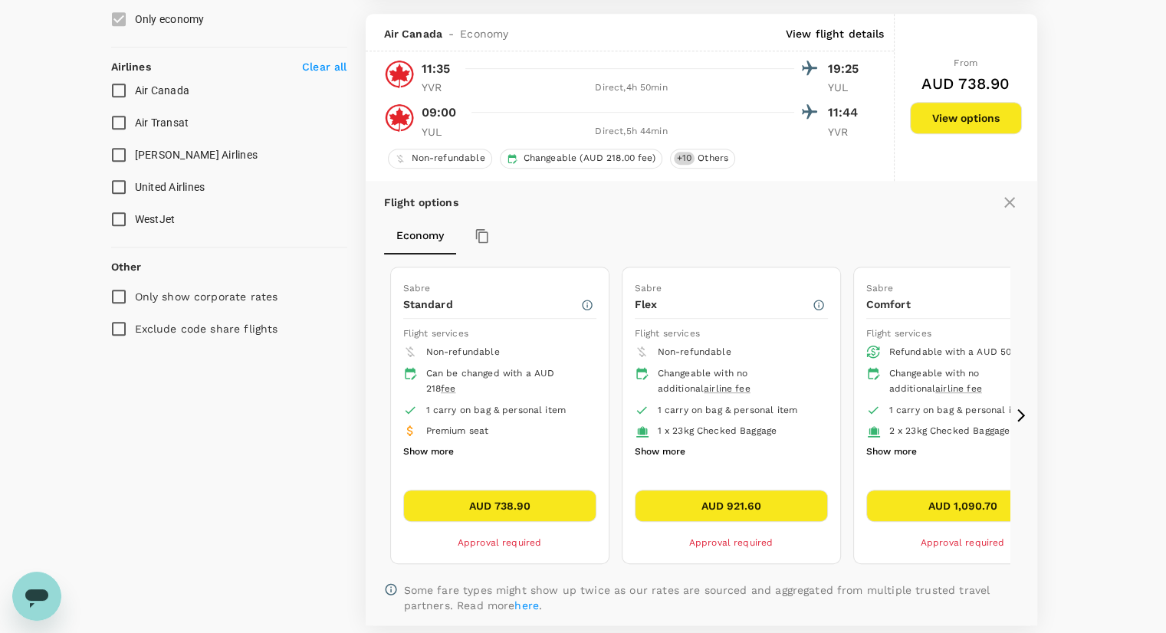
scroll to position [903, 0]
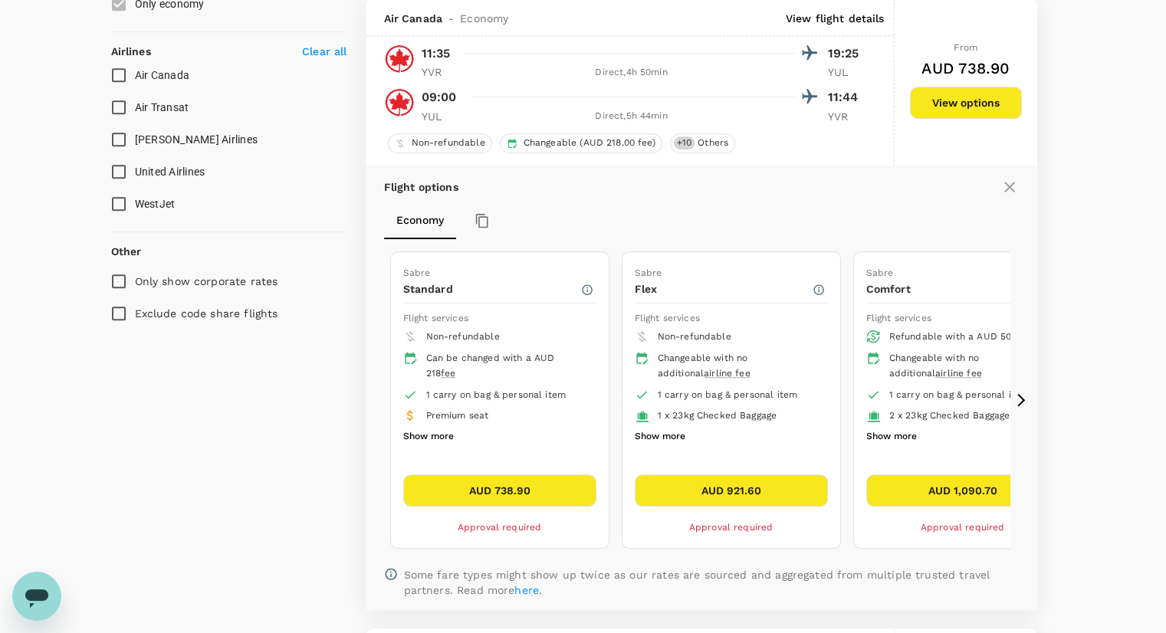
click at [659, 440] on button "Show more" at bounding box center [660, 437] width 51 height 20
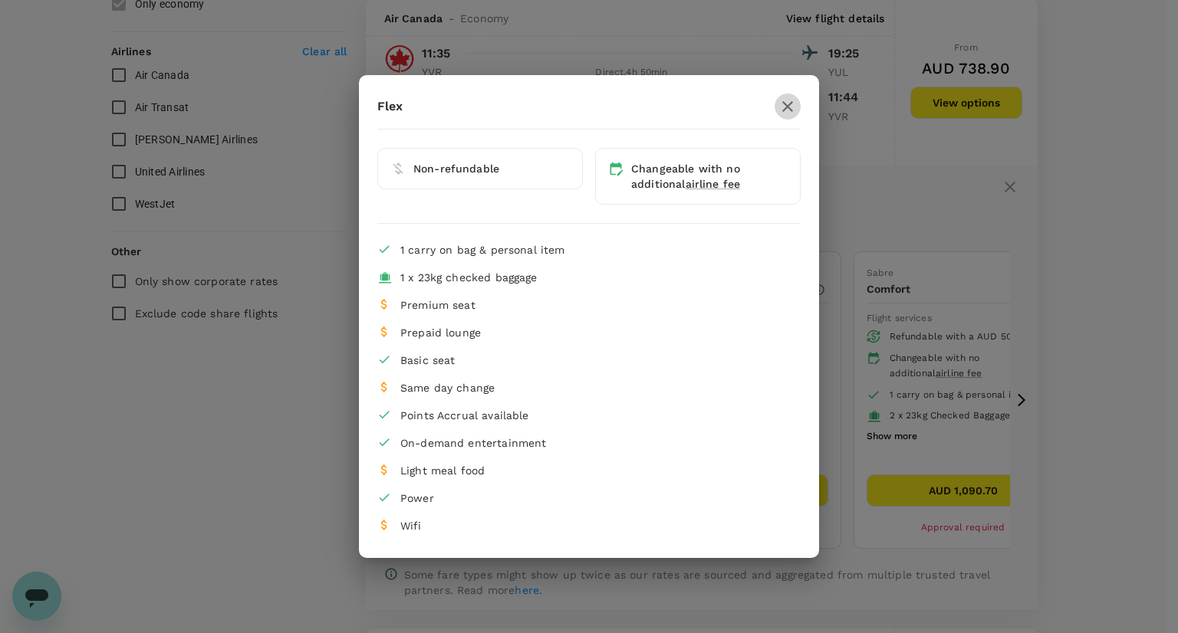
click at [788, 111] on icon "button" at bounding box center [787, 106] width 18 height 18
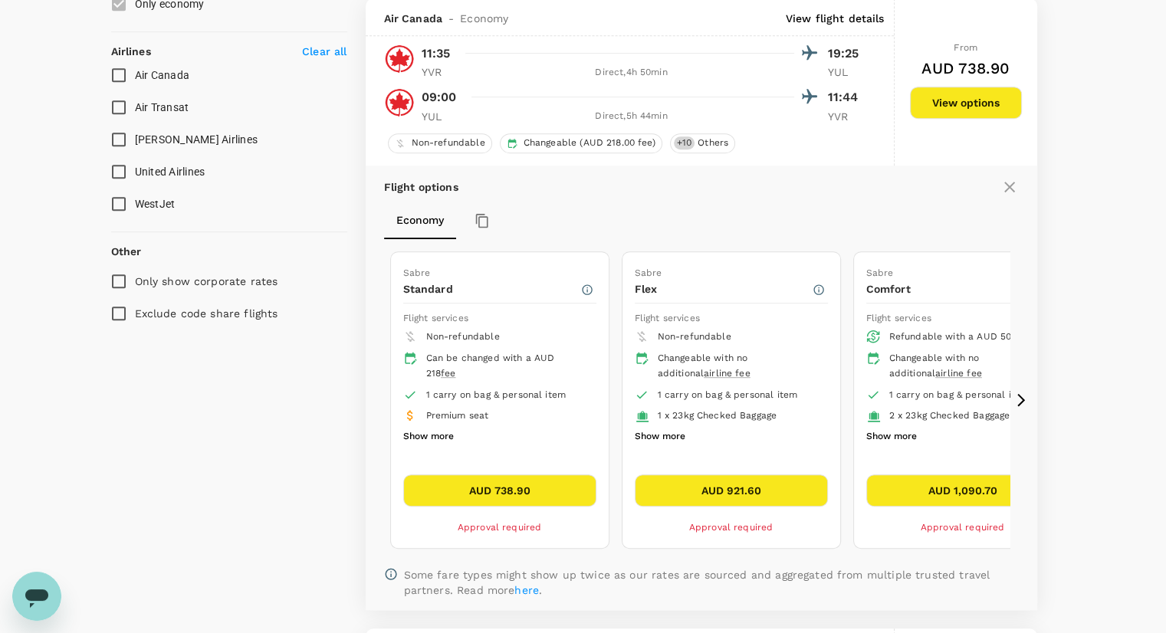
click at [764, 497] on button "AUD 921.60" at bounding box center [731, 491] width 193 height 32
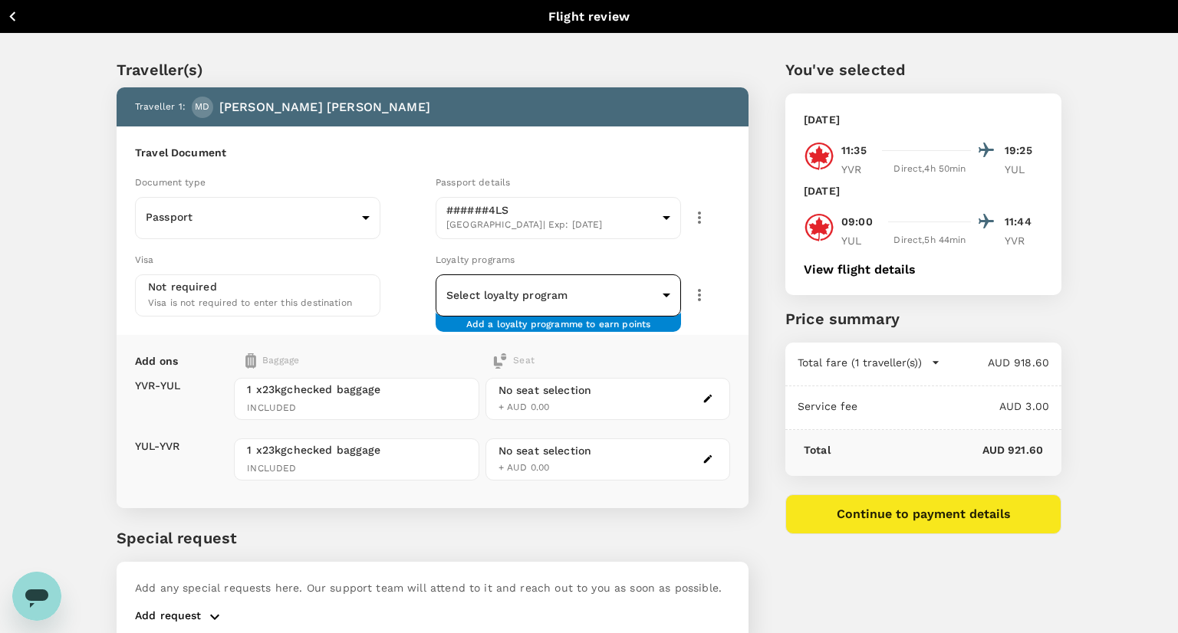
click at [593, 286] on body "Back to flight results Flight review Traveller(s) Traveller 1 : MD [PERSON_NAME…" at bounding box center [589, 352] width 1178 height 705
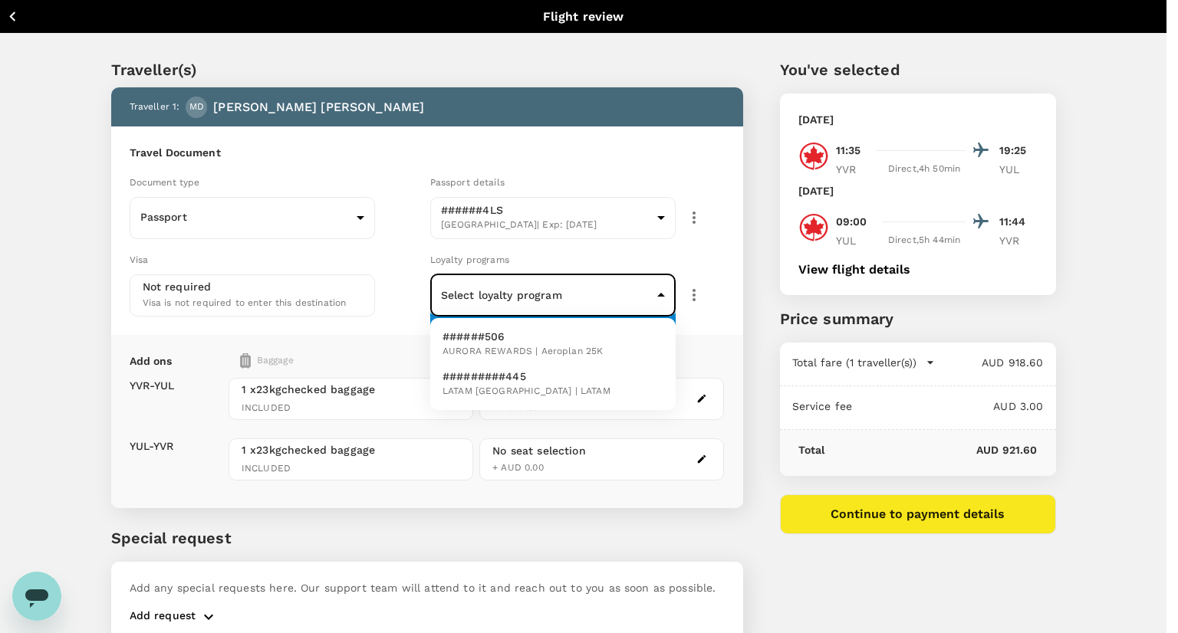
click at [713, 333] on div at bounding box center [589, 316] width 1178 height 633
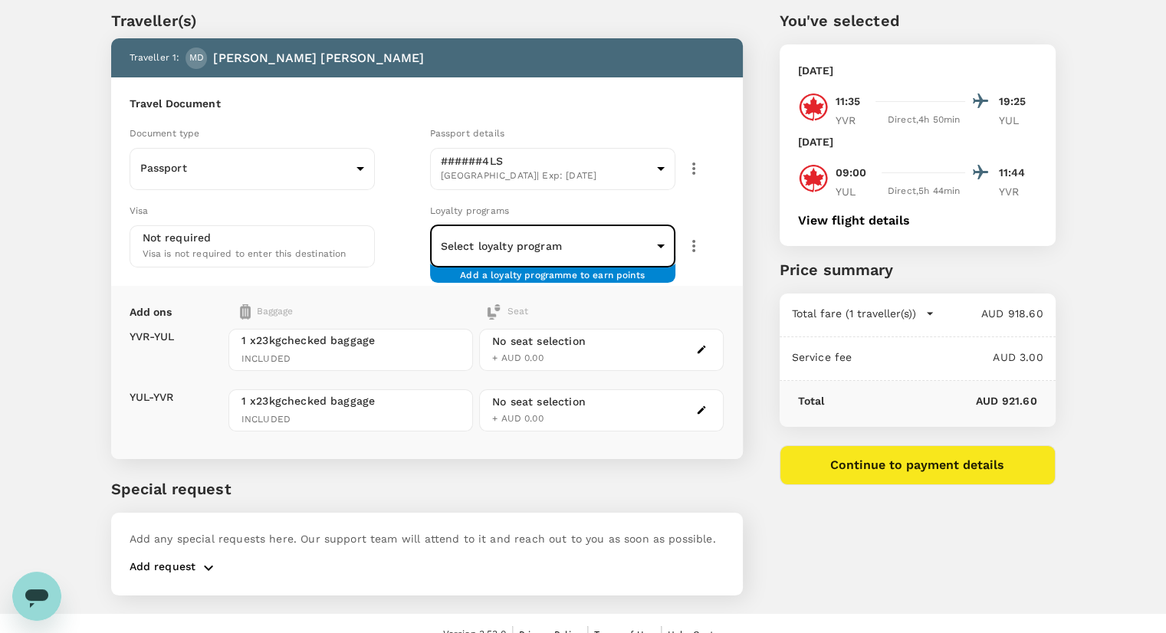
scroll to position [68, 0]
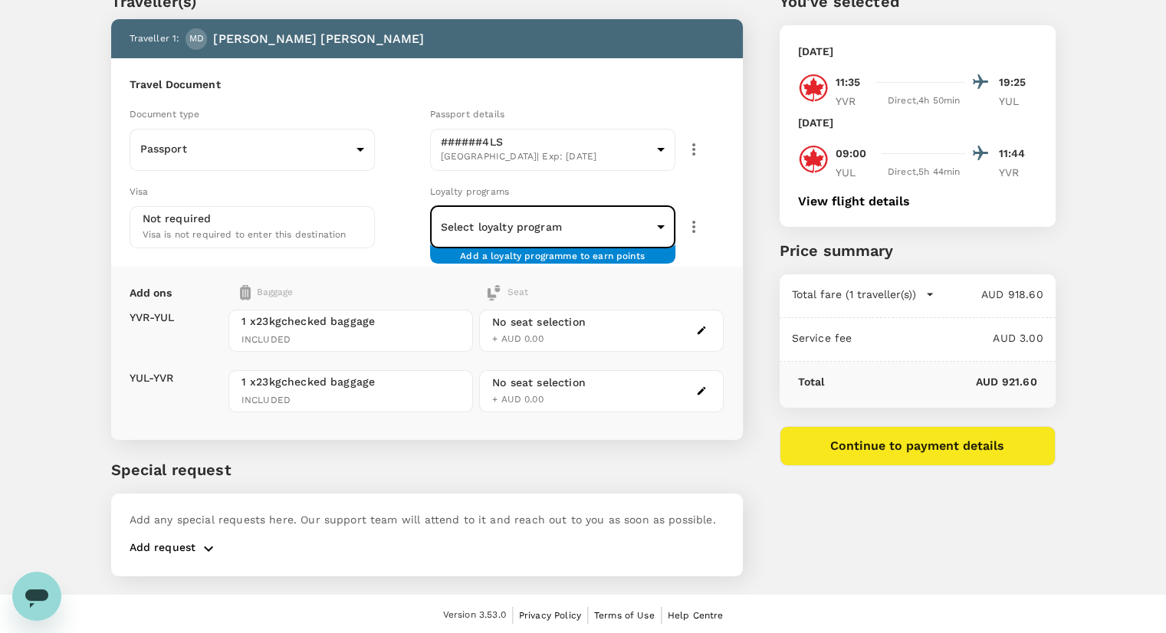
click at [201, 540] on icon "button" at bounding box center [208, 549] width 18 height 18
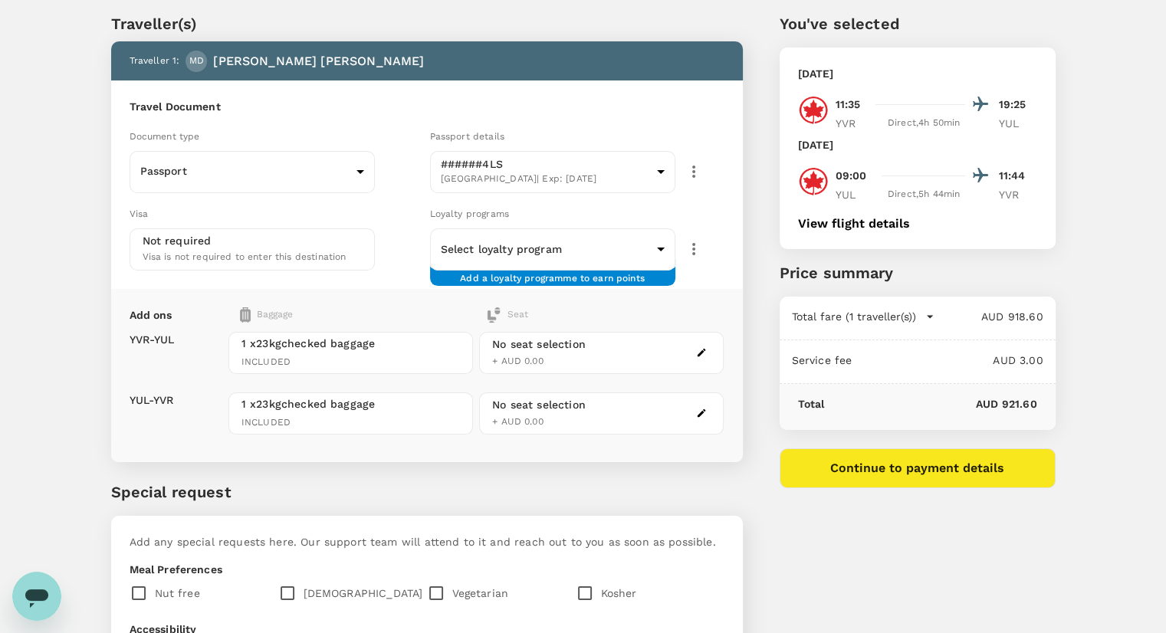
scroll to position [0, 0]
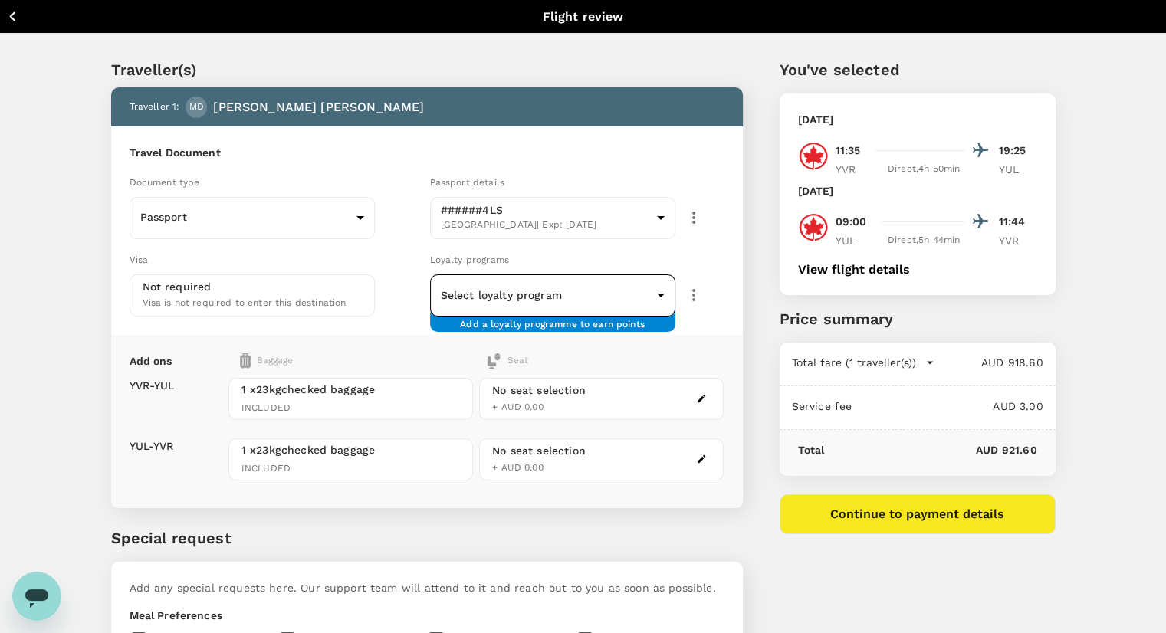
click at [663, 298] on body "Back to flight results Flight review Traveller(s) Traveller 1 : MD [PERSON_NAME…" at bounding box center [583, 474] width 1166 height 949
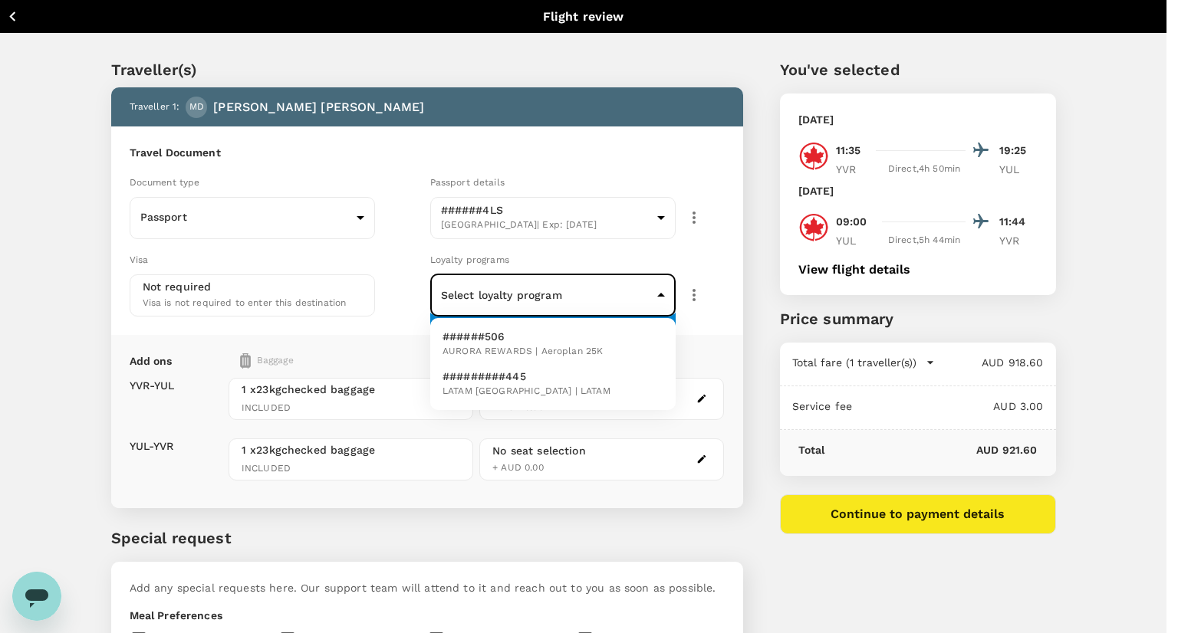
click at [641, 349] on li "######506 AURORA REWARDS | Aeroplan 25K" at bounding box center [552, 344] width 245 height 40
type input "e53080f3-178f-42d0-93a4-a2040c21363c"
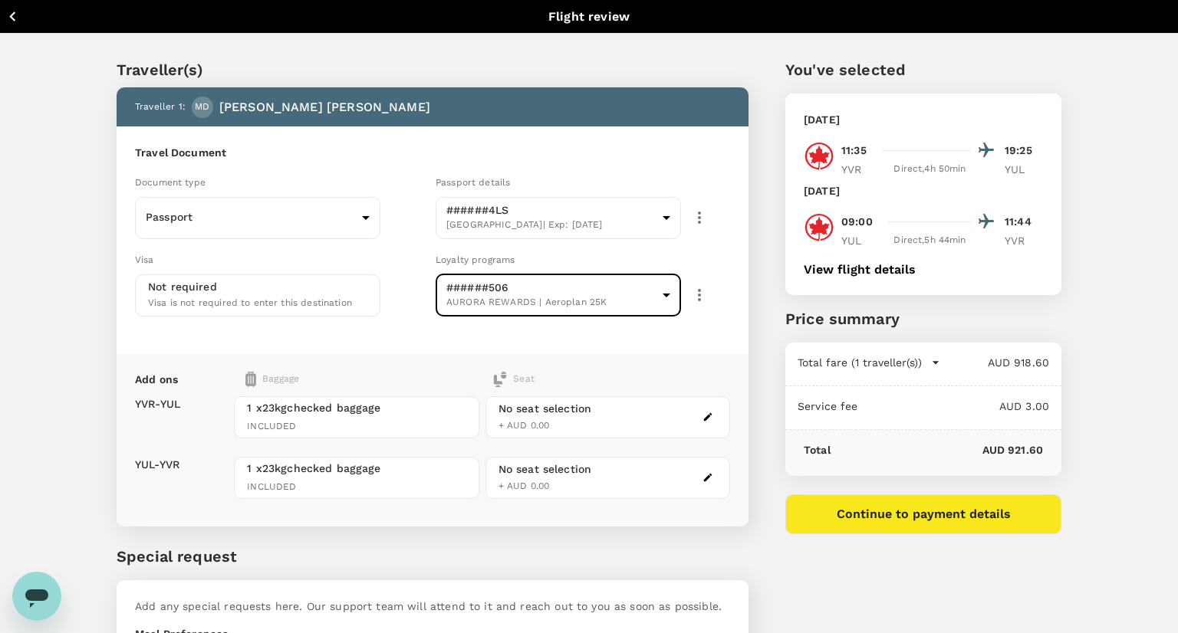
click at [661, 295] on body "Back to flight results Flight review Traveller(s) Traveller 1 : MD [PERSON_NAME…" at bounding box center [589, 484] width 1178 height 968
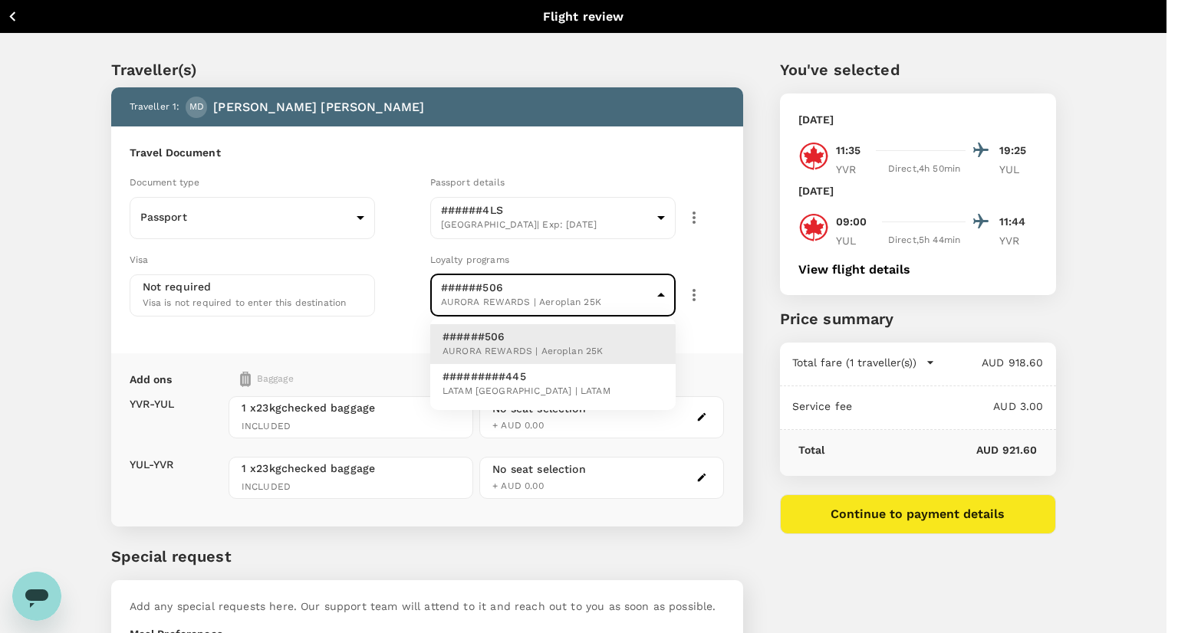
click at [694, 287] on div at bounding box center [589, 316] width 1178 height 633
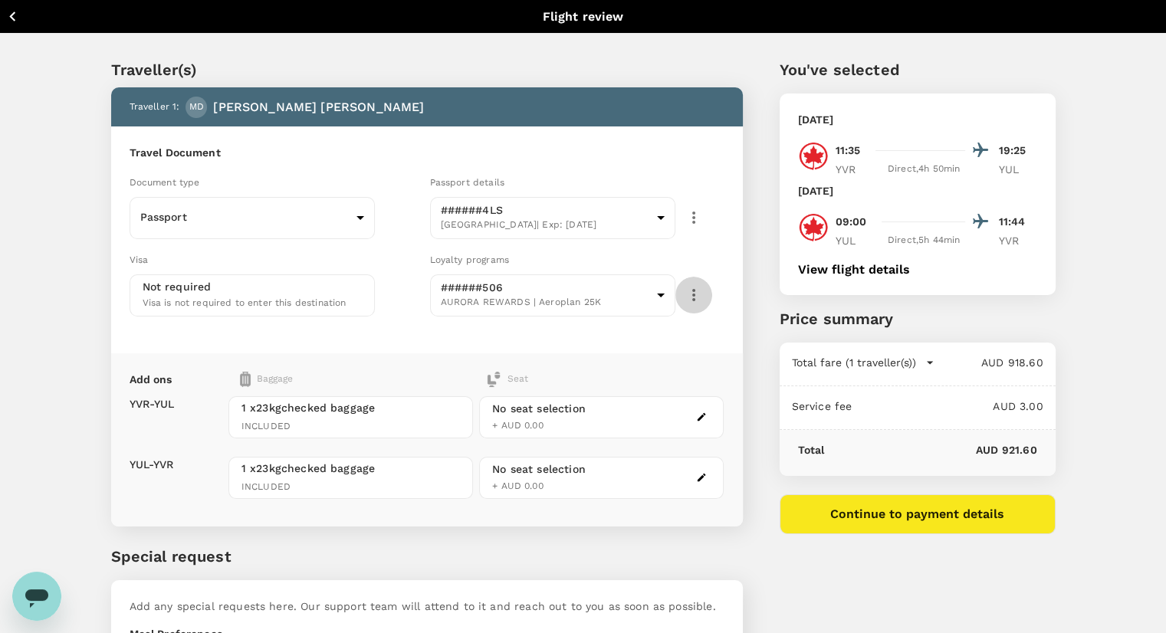
click at [690, 300] on icon "button" at bounding box center [694, 295] width 18 height 18
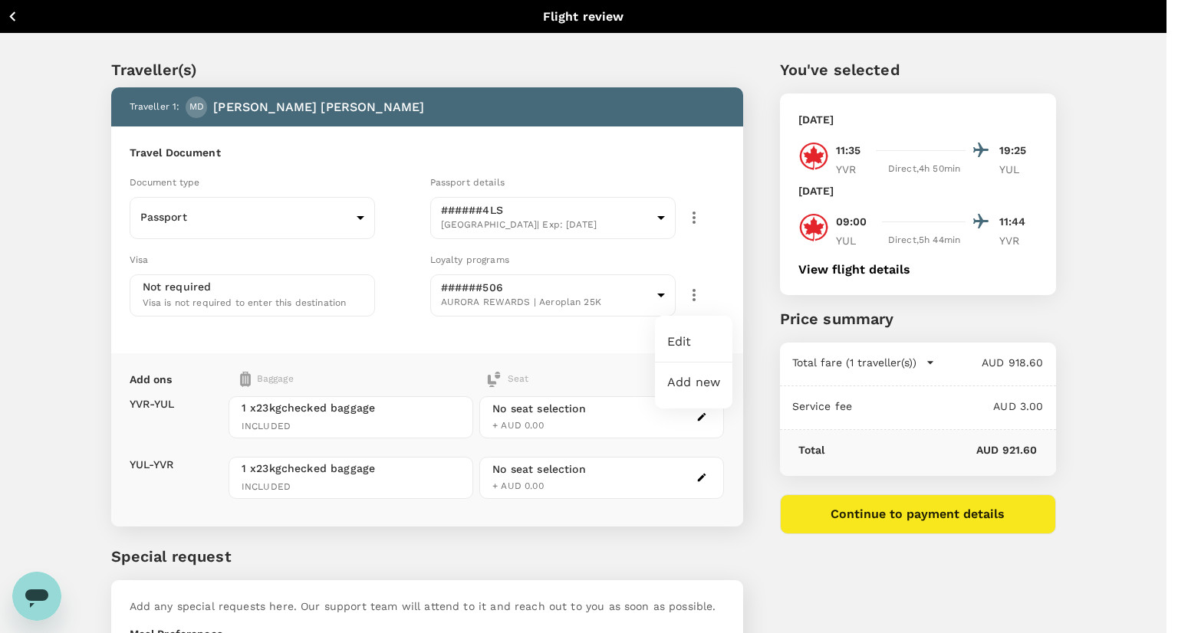
click at [518, 347] on div at bounding box center [589, 316] width 1178 height 633
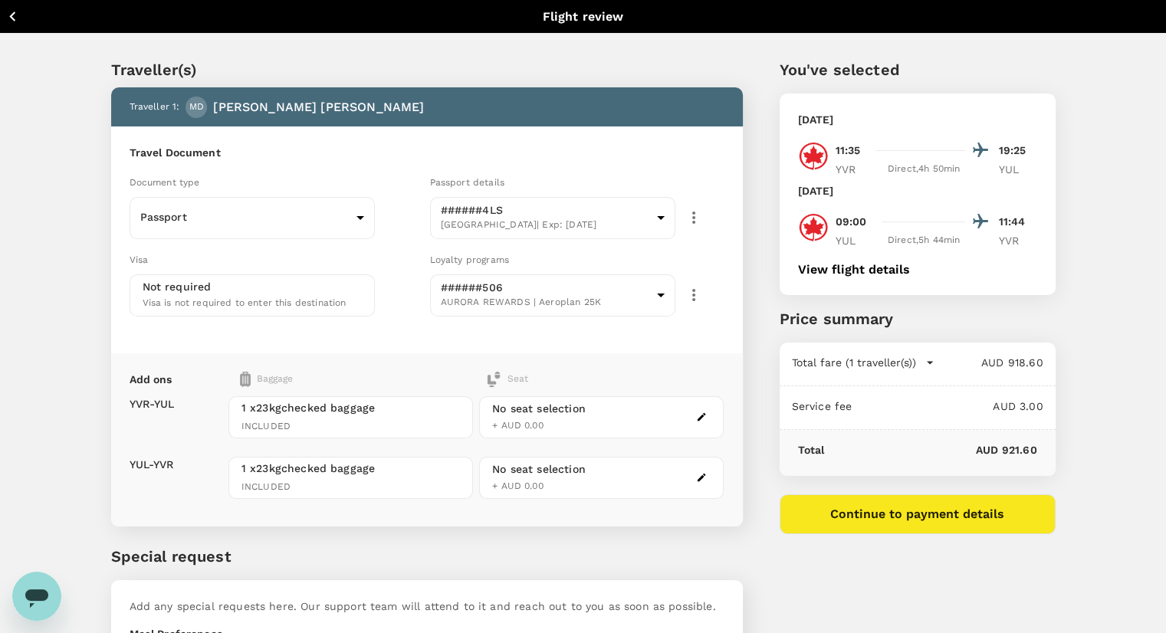
click at [709, 362] on div "Add ons Baggage Seat YVR - YUL YUL - YVR 1 x 23kg checked baggage INCLUDED 1 x …" at bounding box center [427, 439] width 632 height 173
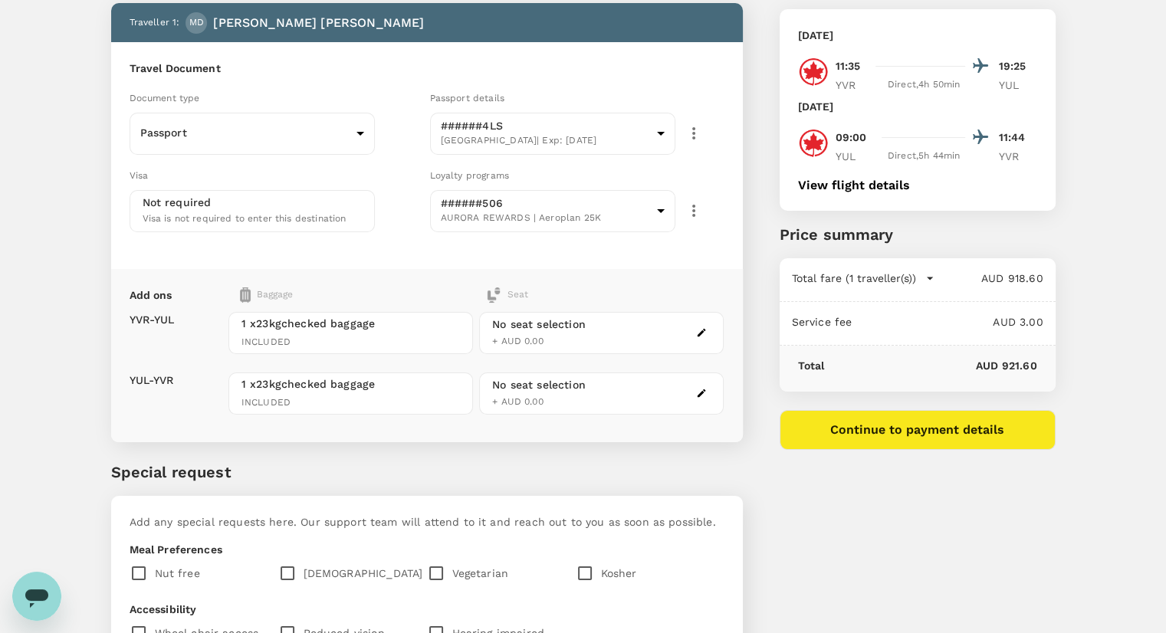
scroll to position [89, 0]
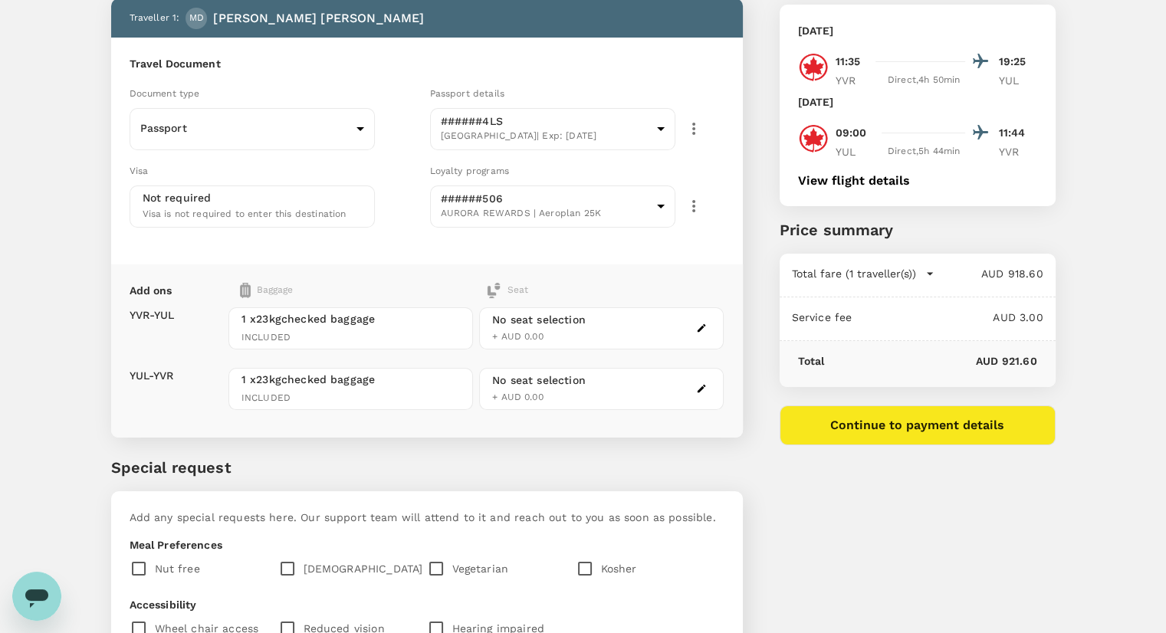
click at [513, 288] on div "Seat" at bounding box center [507, 290] width 42 height 15
click at [561, 334] on div "No seat selection + AUD 0.00" at bounding box center [539, 328] width 94 height 33
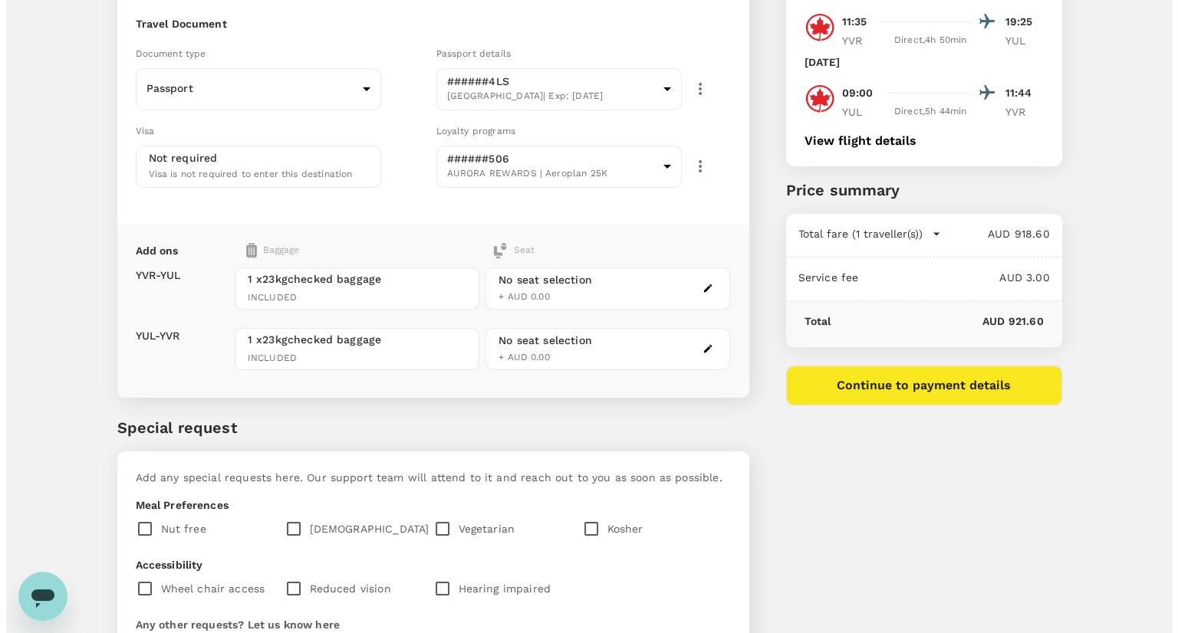
scroll to position [129, 0]
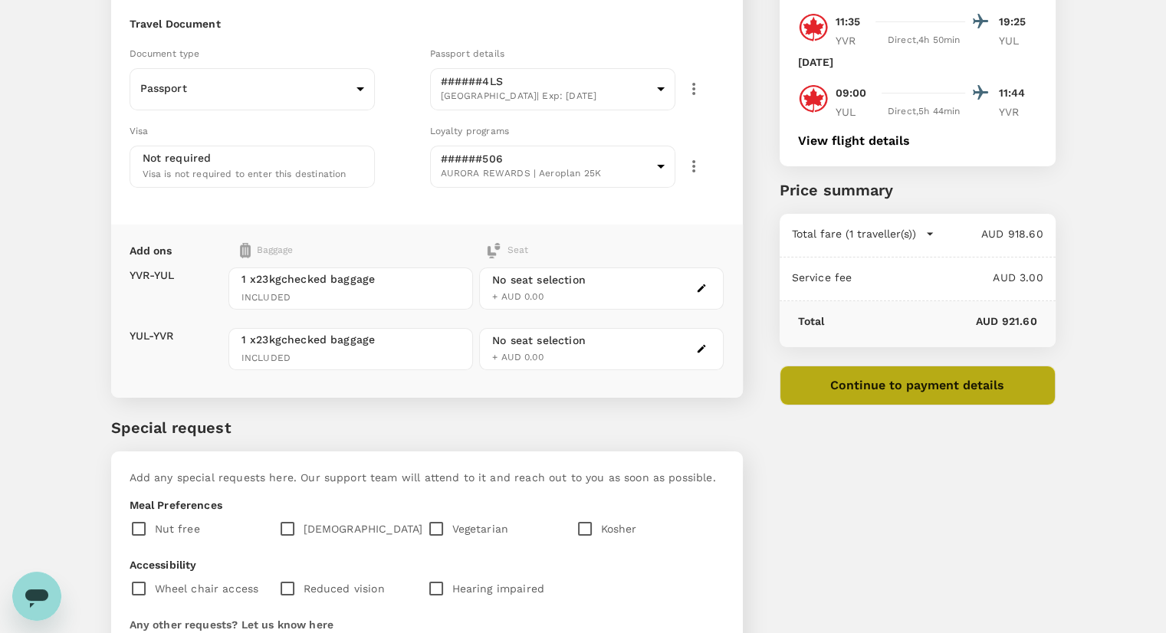
click at [971, 393] on button "Continue to payment details" at bounding box center [918, 386] width 276 height 40
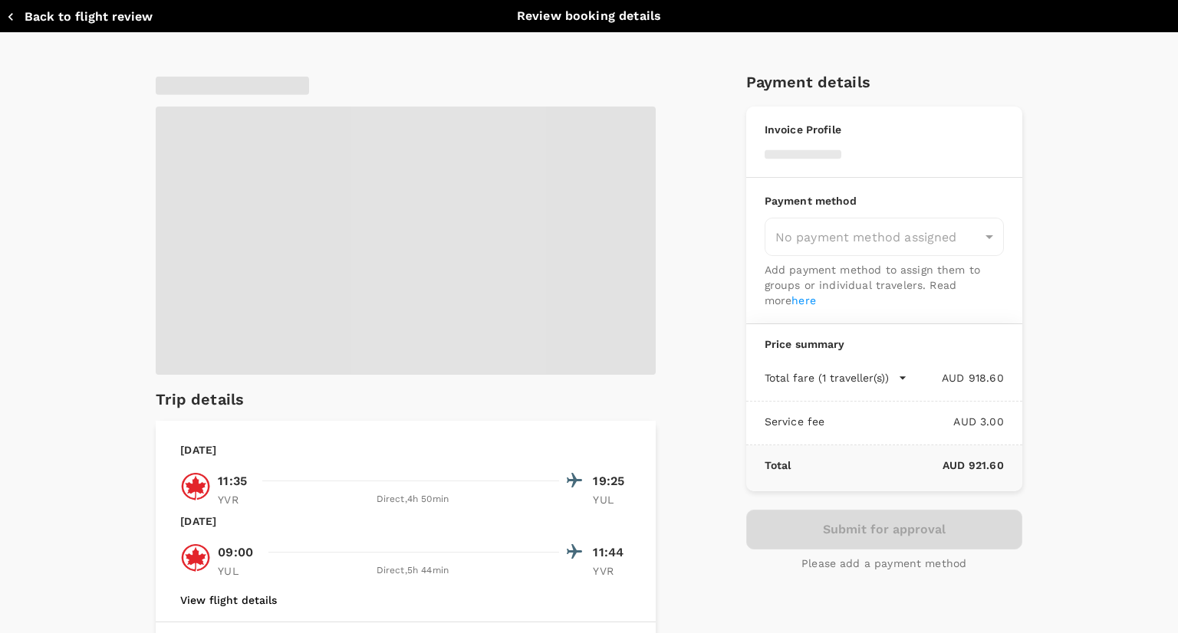
type input "9c4289b1-14a3-4119-8736-521306e5ca8f"
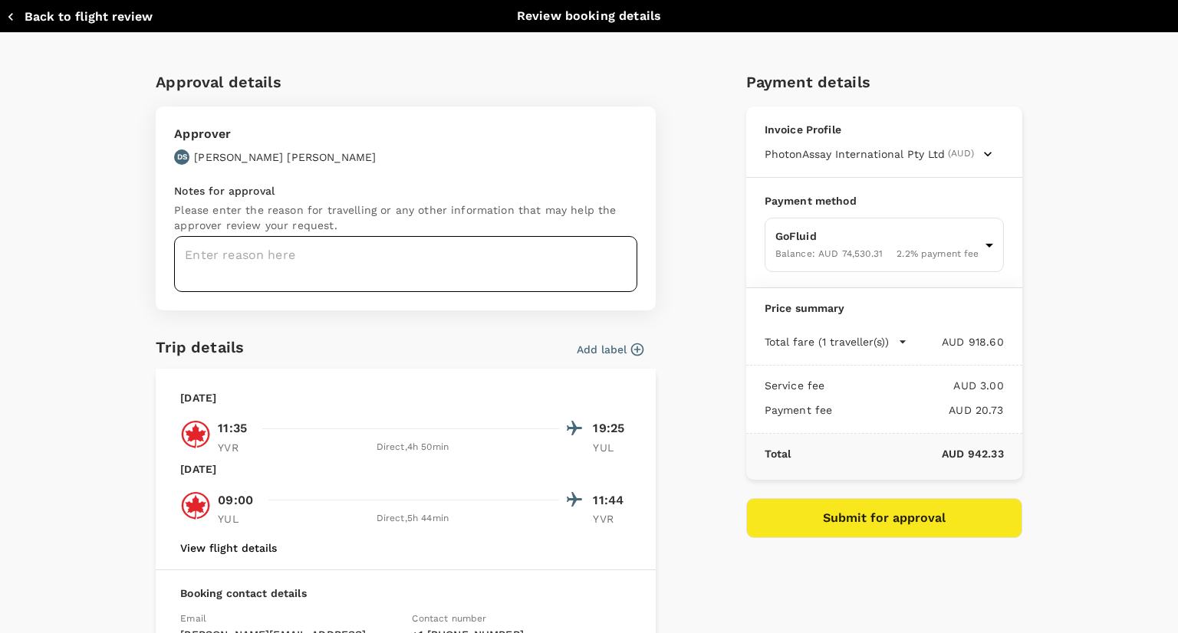
click at [360, 281] on textarea at bounding box center [405, 264] width 463 height 56
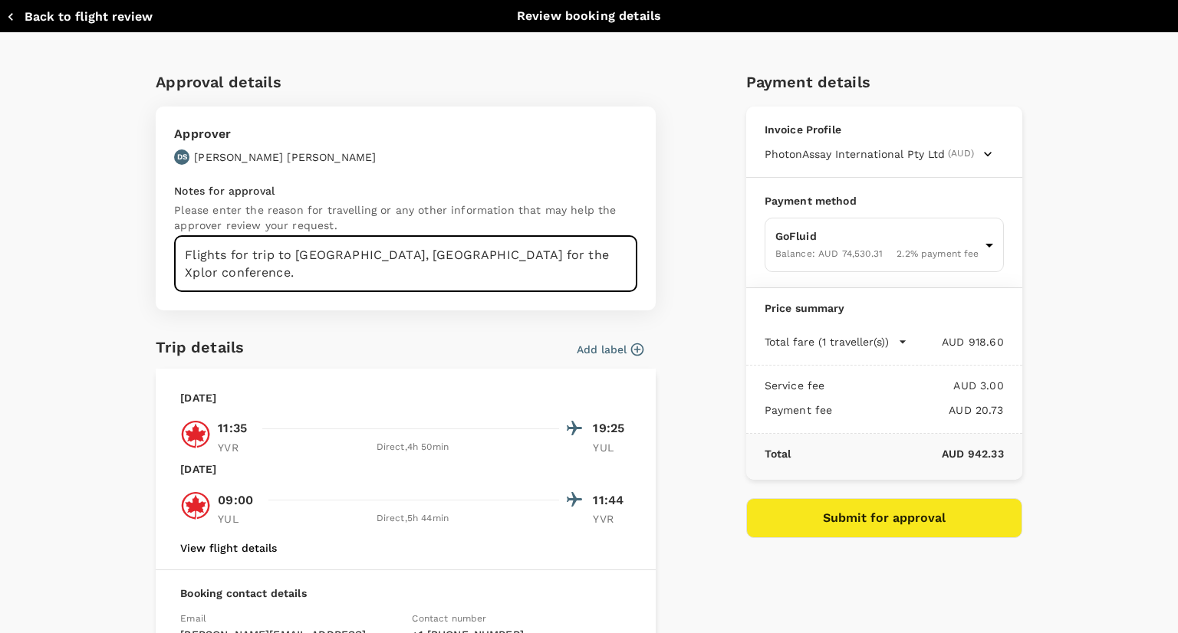
type textarea "Flights for trip to [GEOGRAPHIC_DATA], [GEOGRAPHIC_DATA] for the Xplor conferen…"
click at [715, 336] on div "Approval details Approver DS [PERSON_NAME] Notes for approval Please enter the …" at bounding box center [582, 439] width 878 height 762
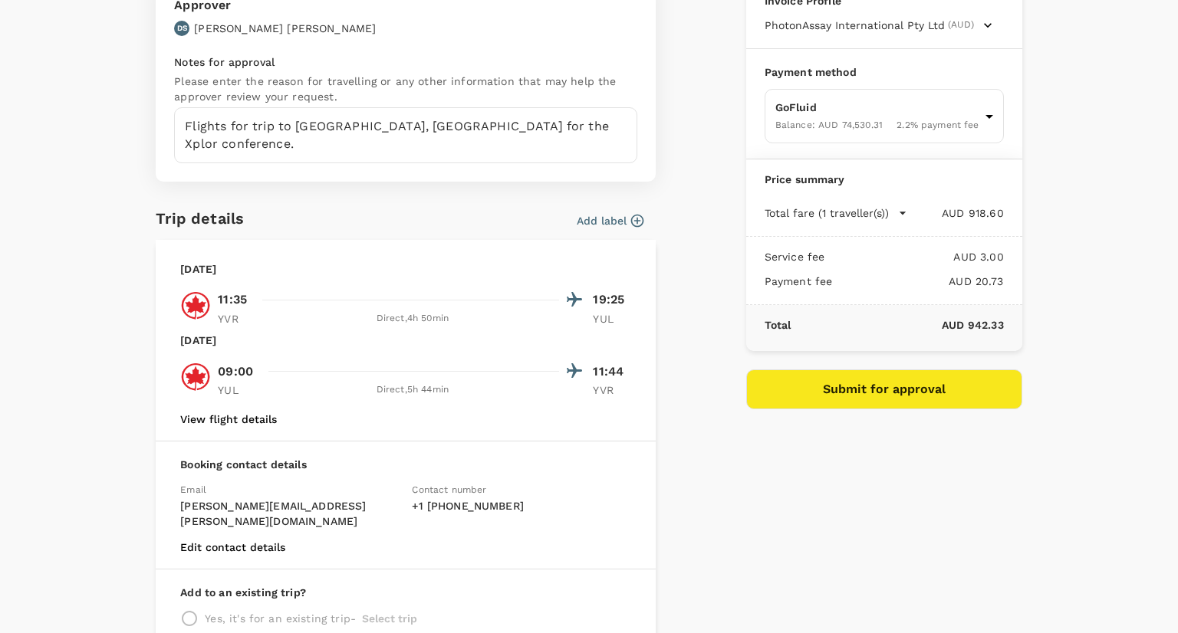
scroll to position [127, 0]
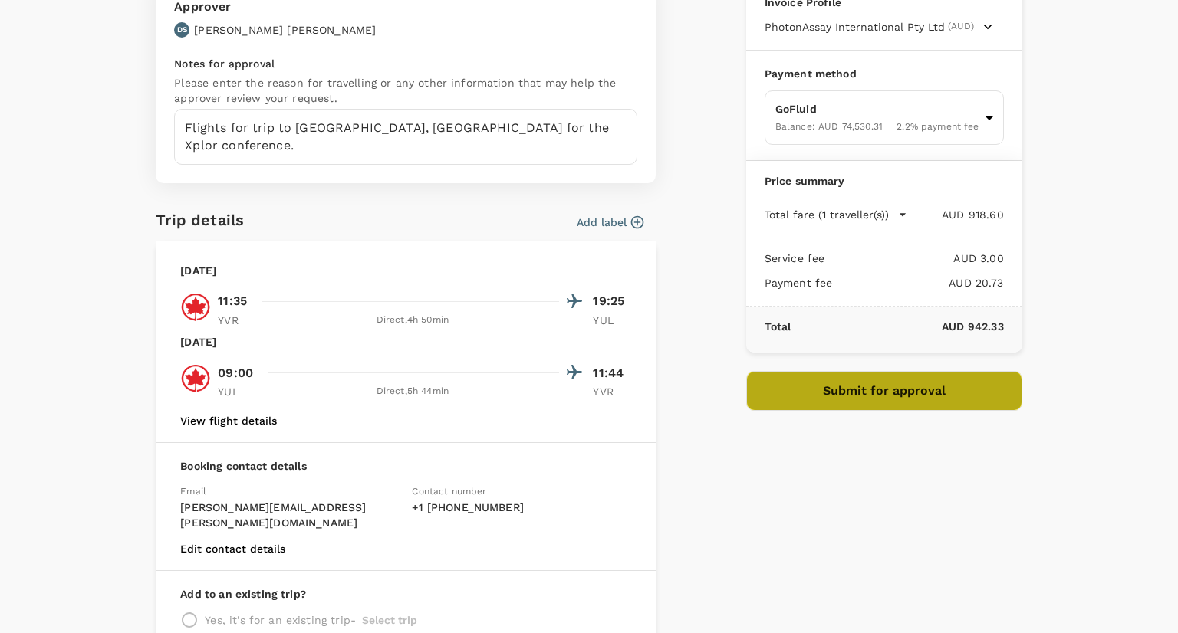
click at [893, 390] on button "Submit for approval" at bounding box center [884, 391] width 276 height 40
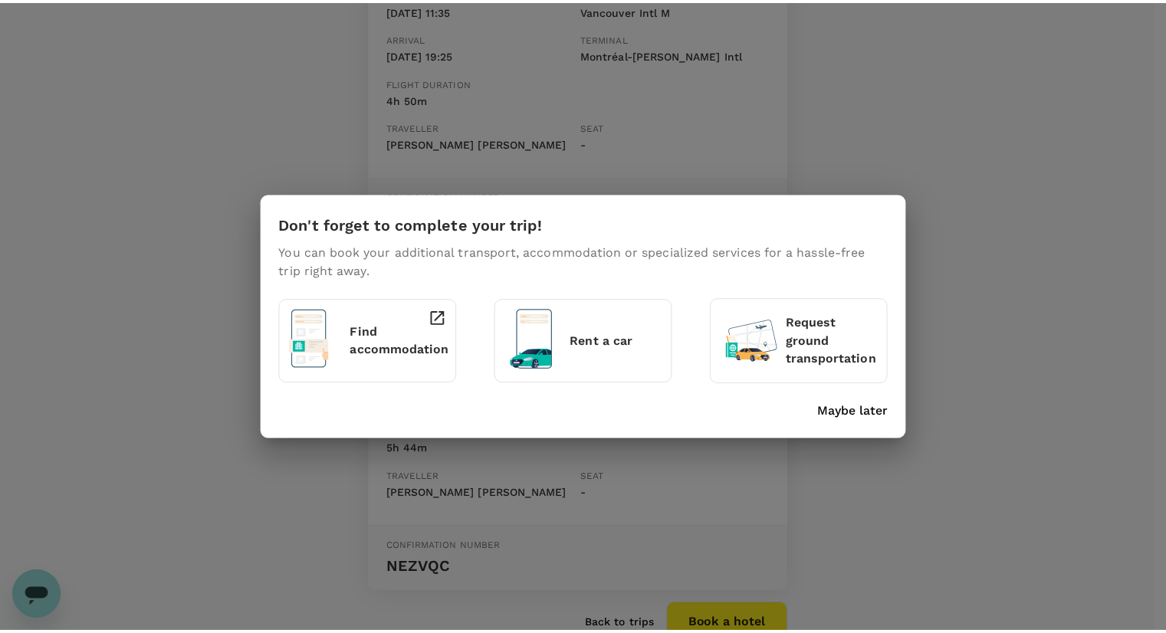
scroll to position [339, 0]
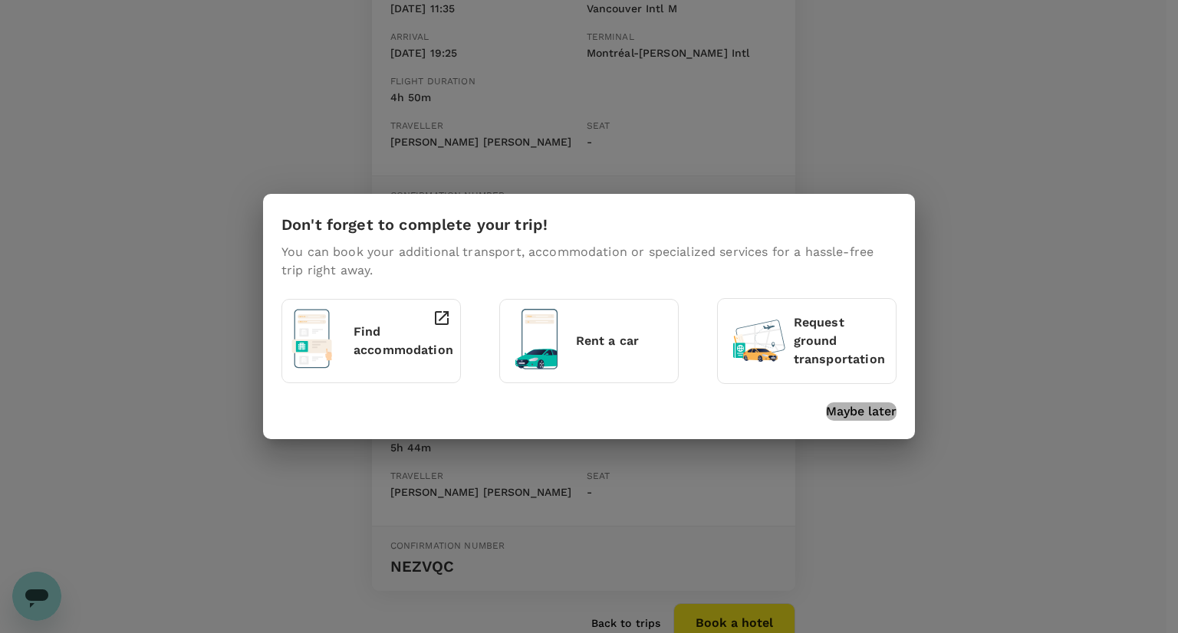
click at [880, 411] on p "Maybe later" at bounding box center [861, 412] width 71 height 18
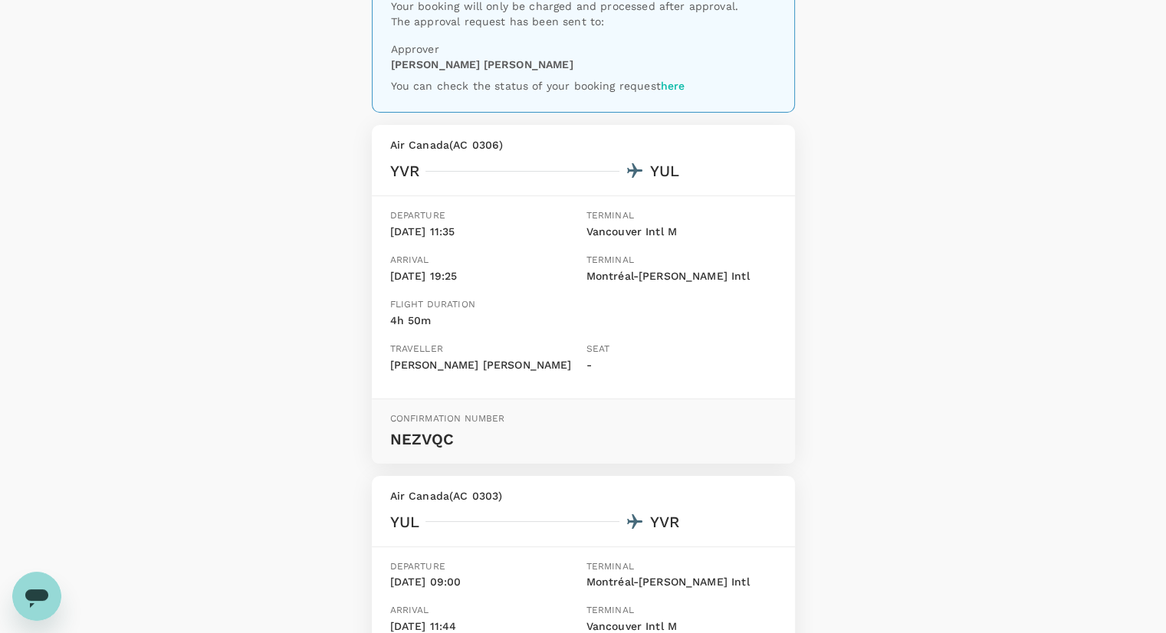
scroll to position [0, 0]
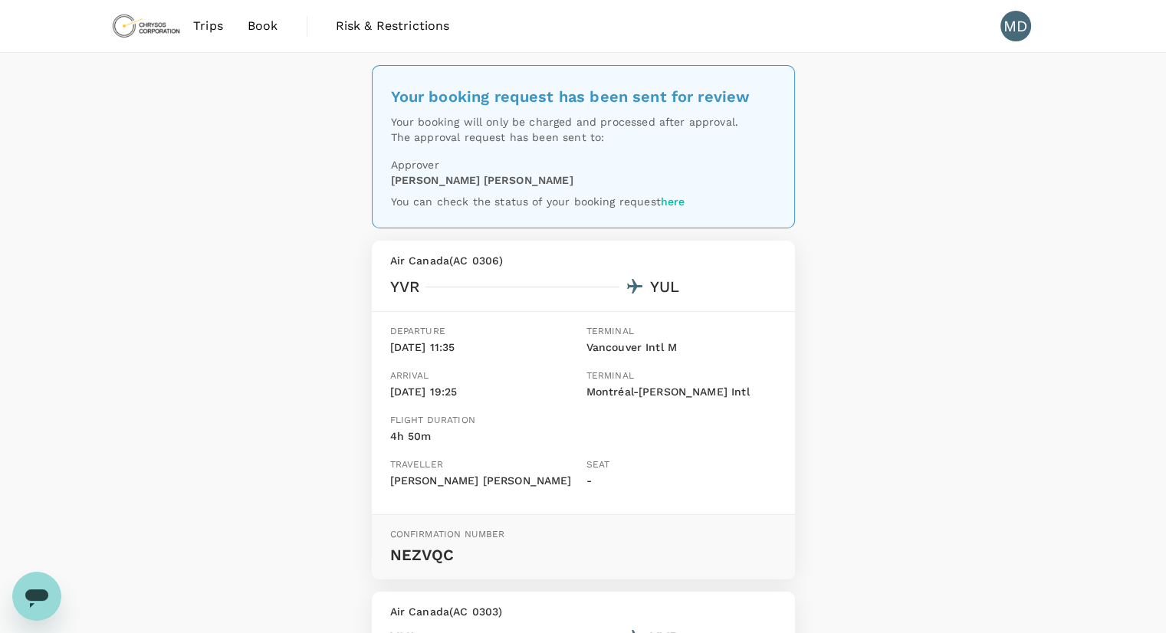
click at [219, 46] on link "Trips" at bounding box center [208, 26] width 54 height 52
